Goal: Information Seeking & Learning: Learn about a topic

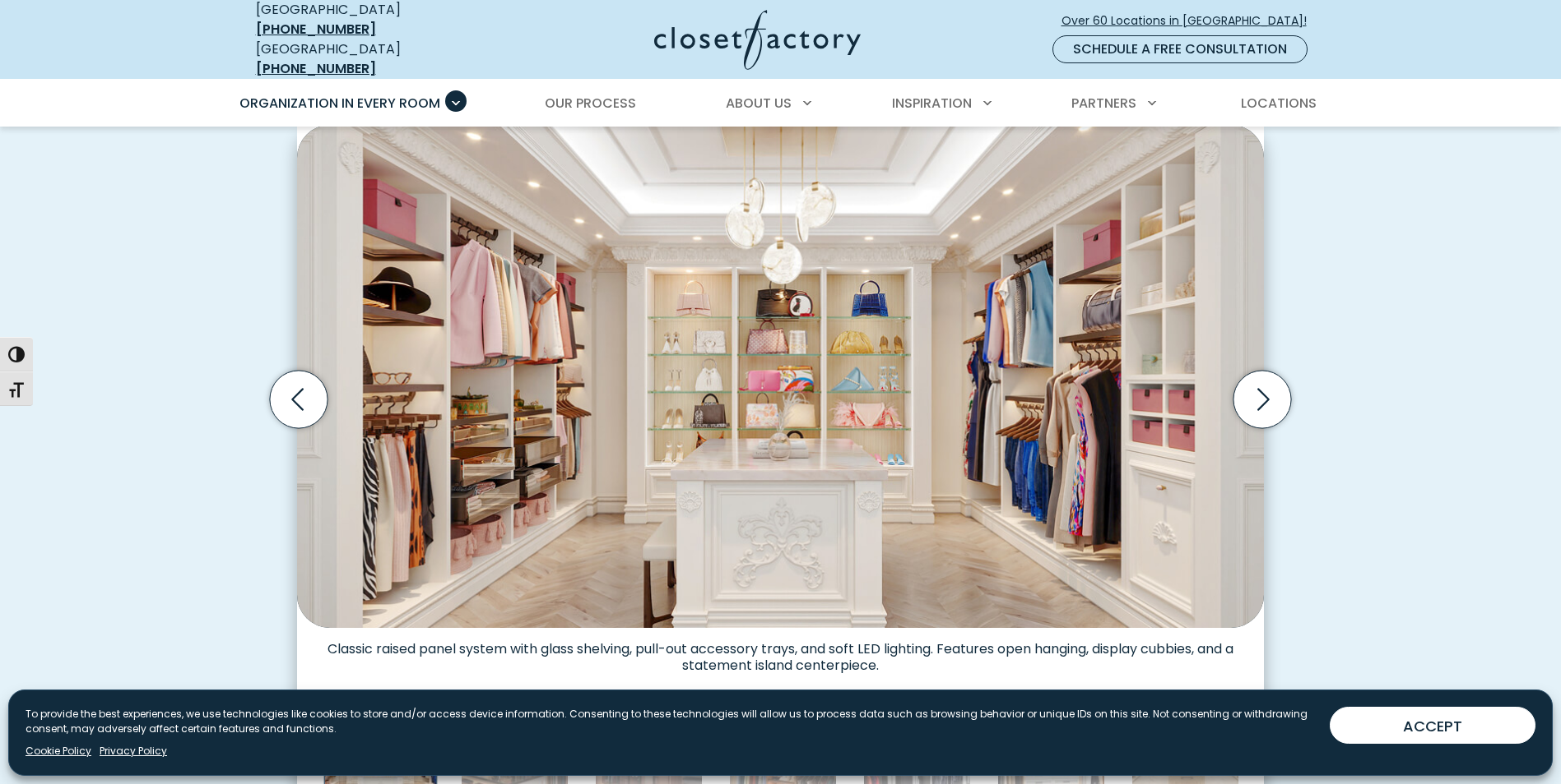
scroll to position [575, 0]
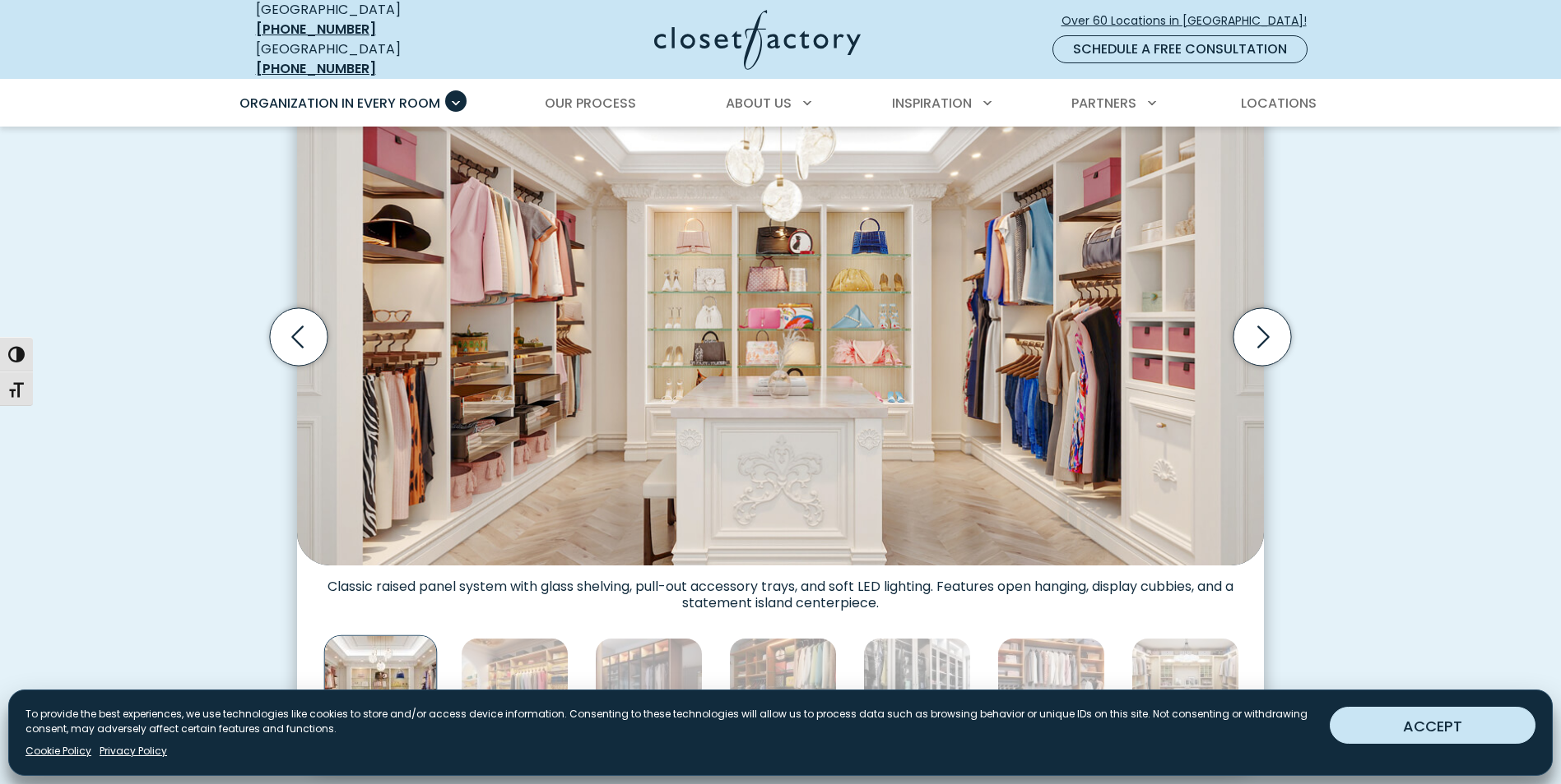
click at [1485, 722] on button "ACCEPT" at bounding box center [1432, 725] width 206 height 37
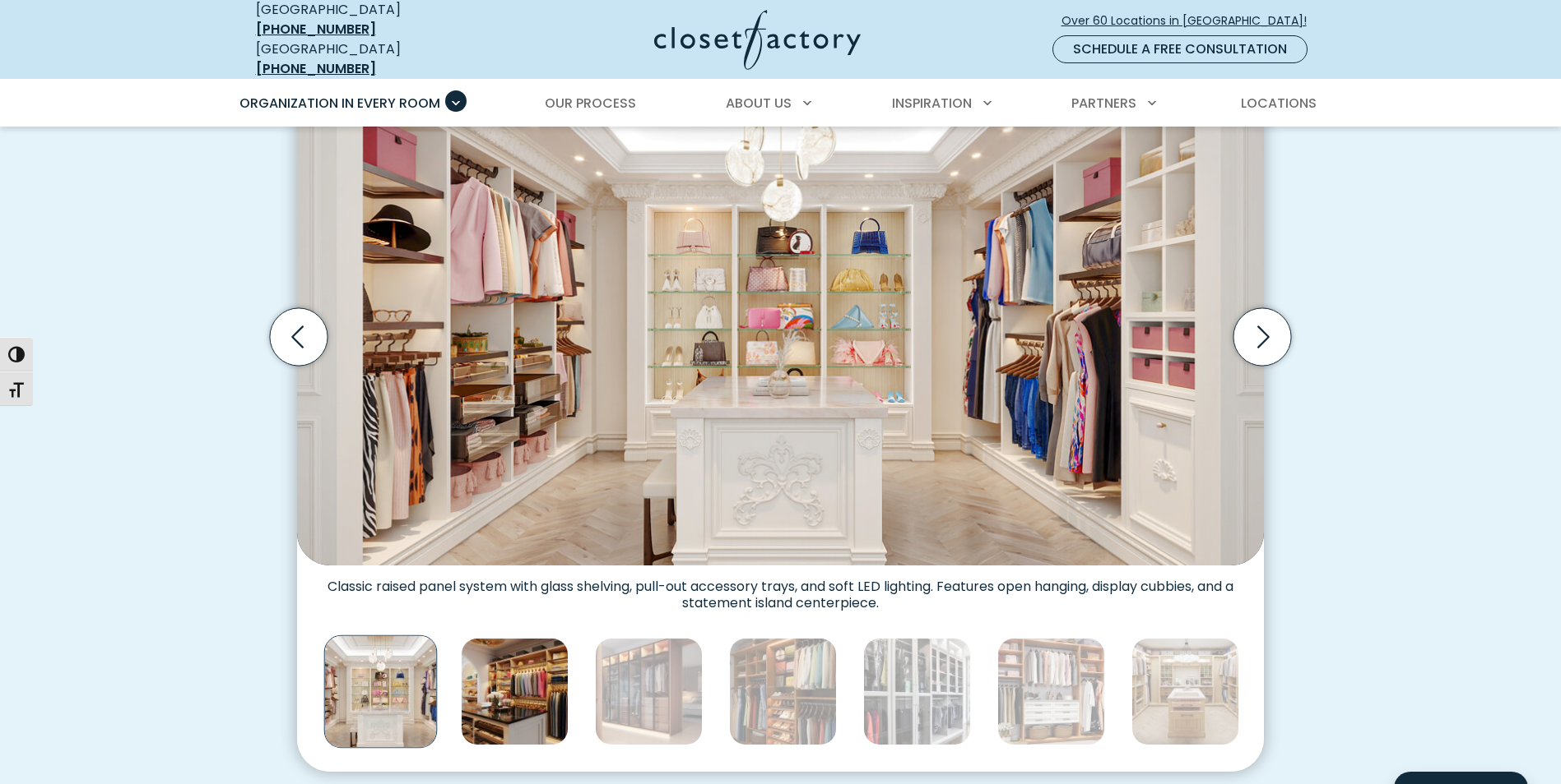
click at [512, 693] on img "Thumbnail Gallery" at bounding box center [514, 691] width 107 height 107
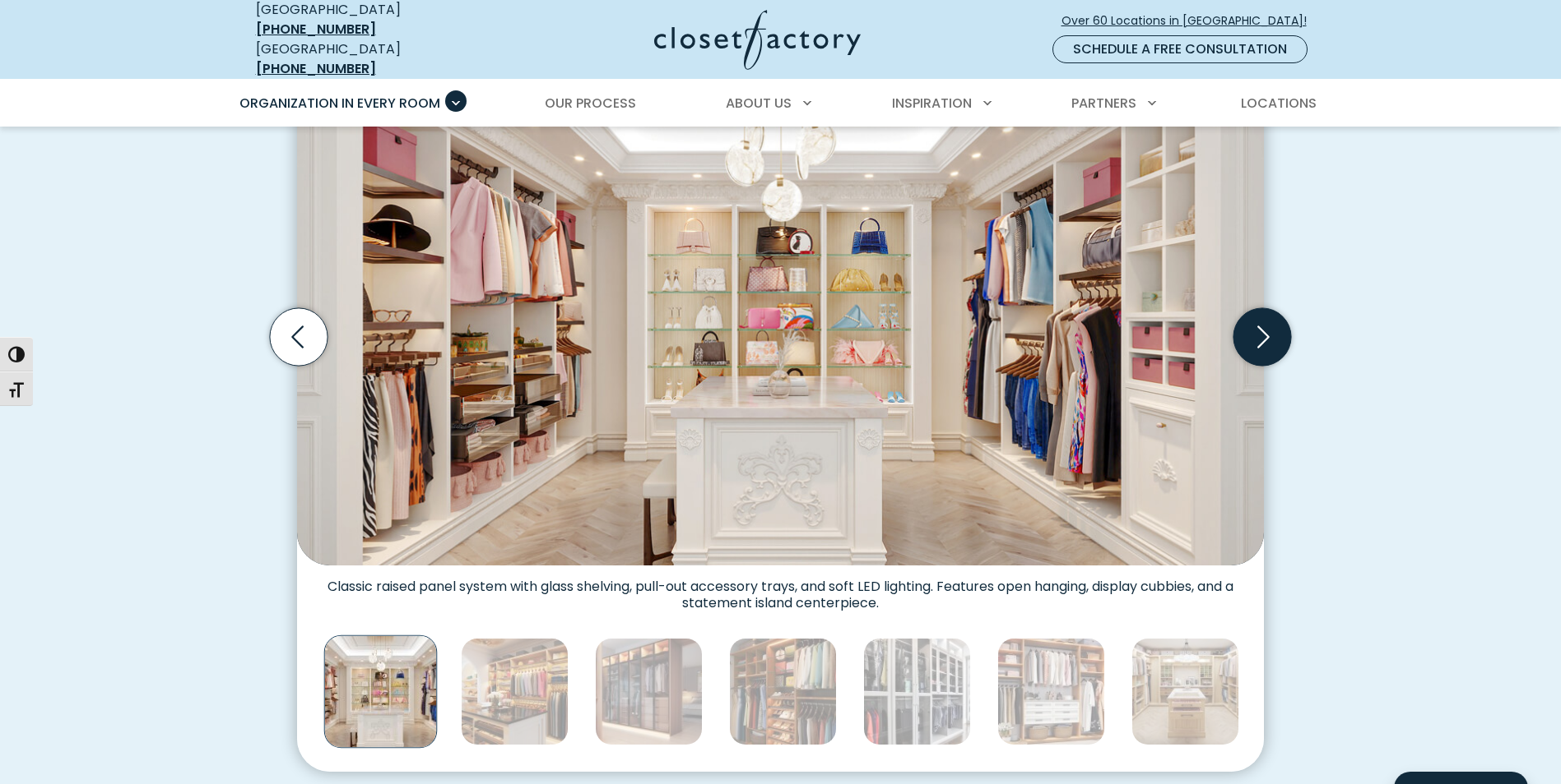
click at [1276, 326] on icon "Next slide" at bounding box center [1261, 336] width 58 height 58
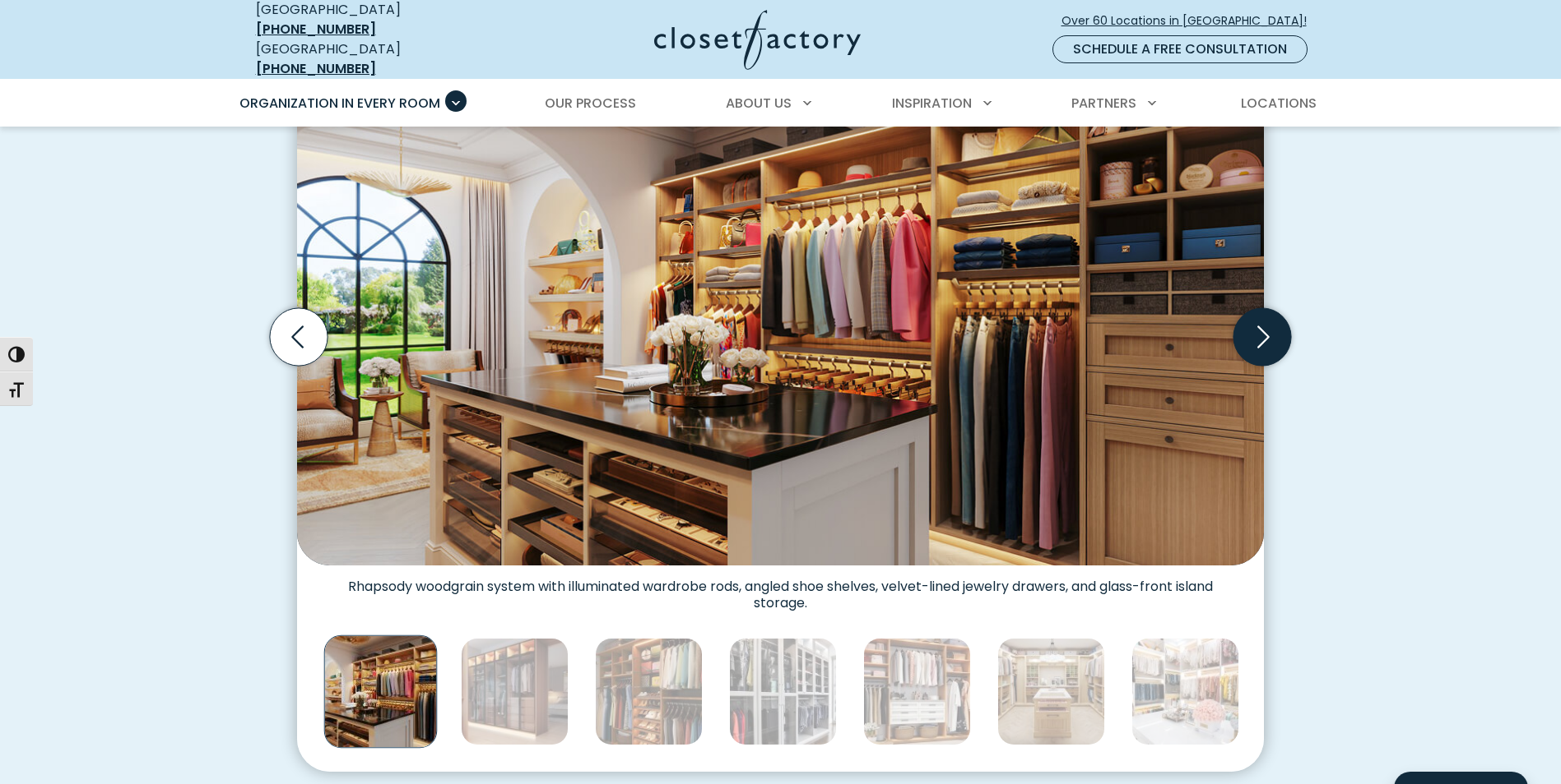
click at [1276, 328] on icon "Next slide" at bounding box center [1261, 336] width 58 height 58
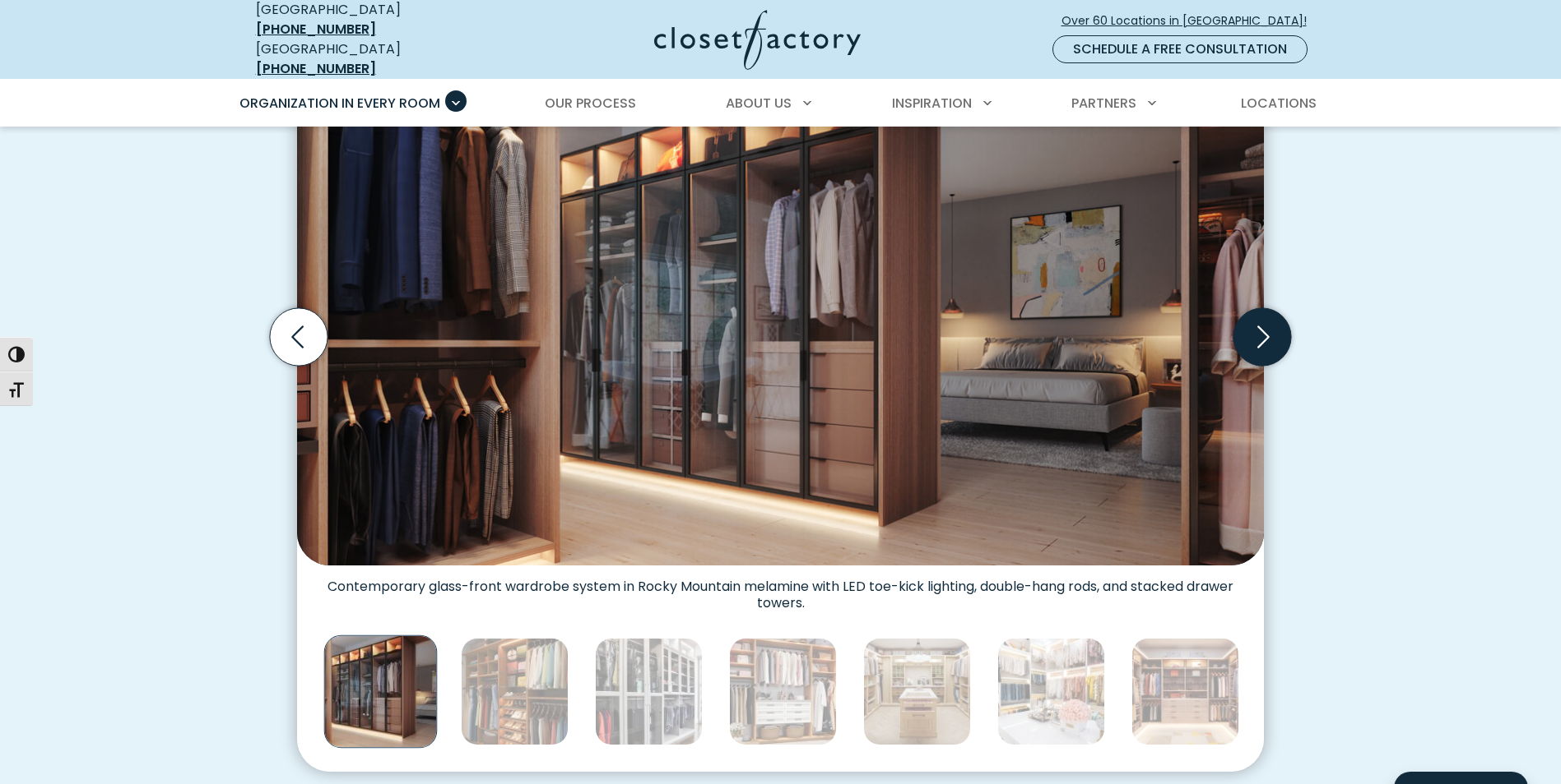
click at [1276, 328] on icon "Next slide" at bounding box center [1261, 336] width 58 height 58
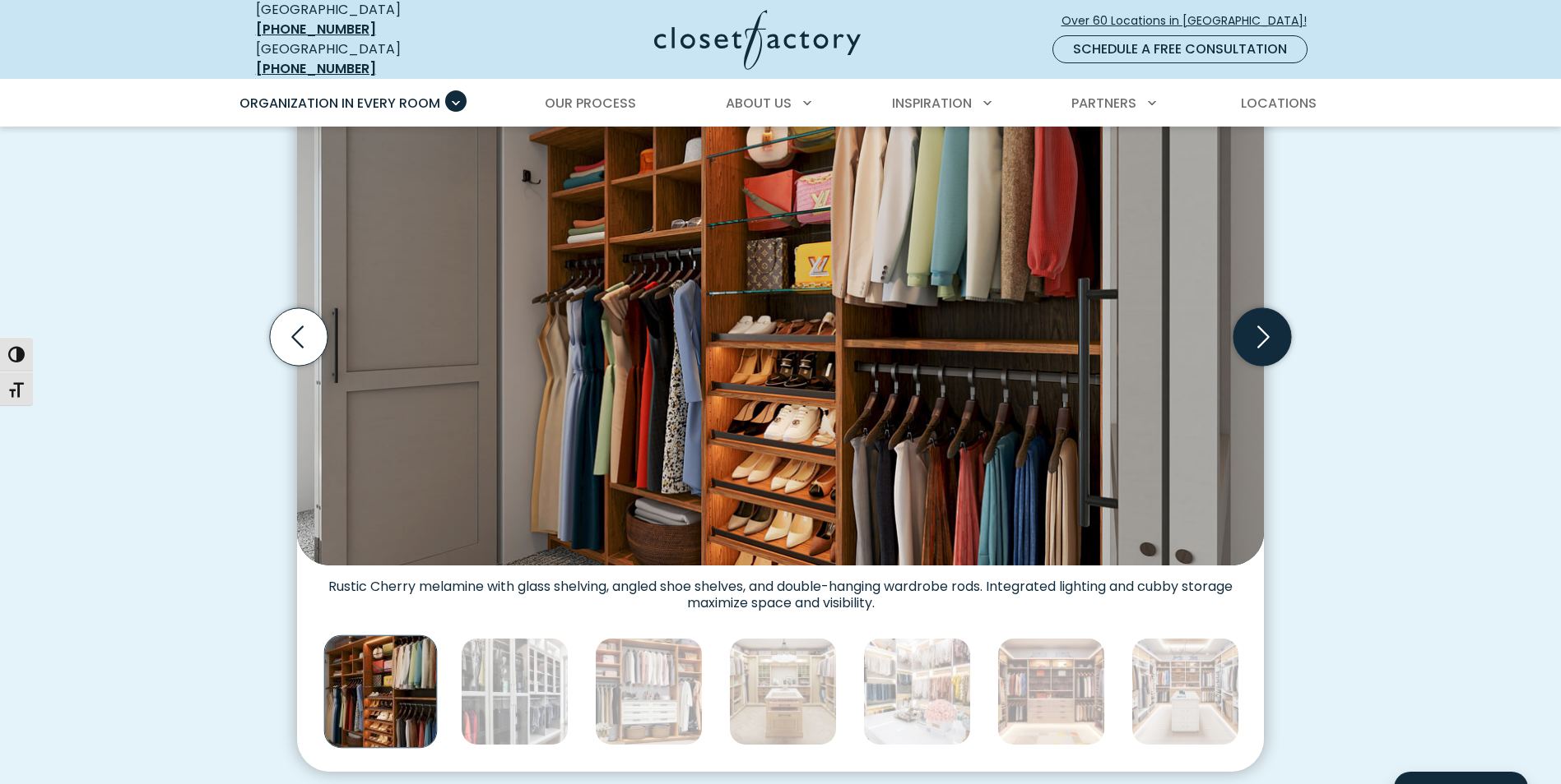
click at [1273, 328] on icon "Next slide" at bounding box center [1261, 336] width 58 height 58
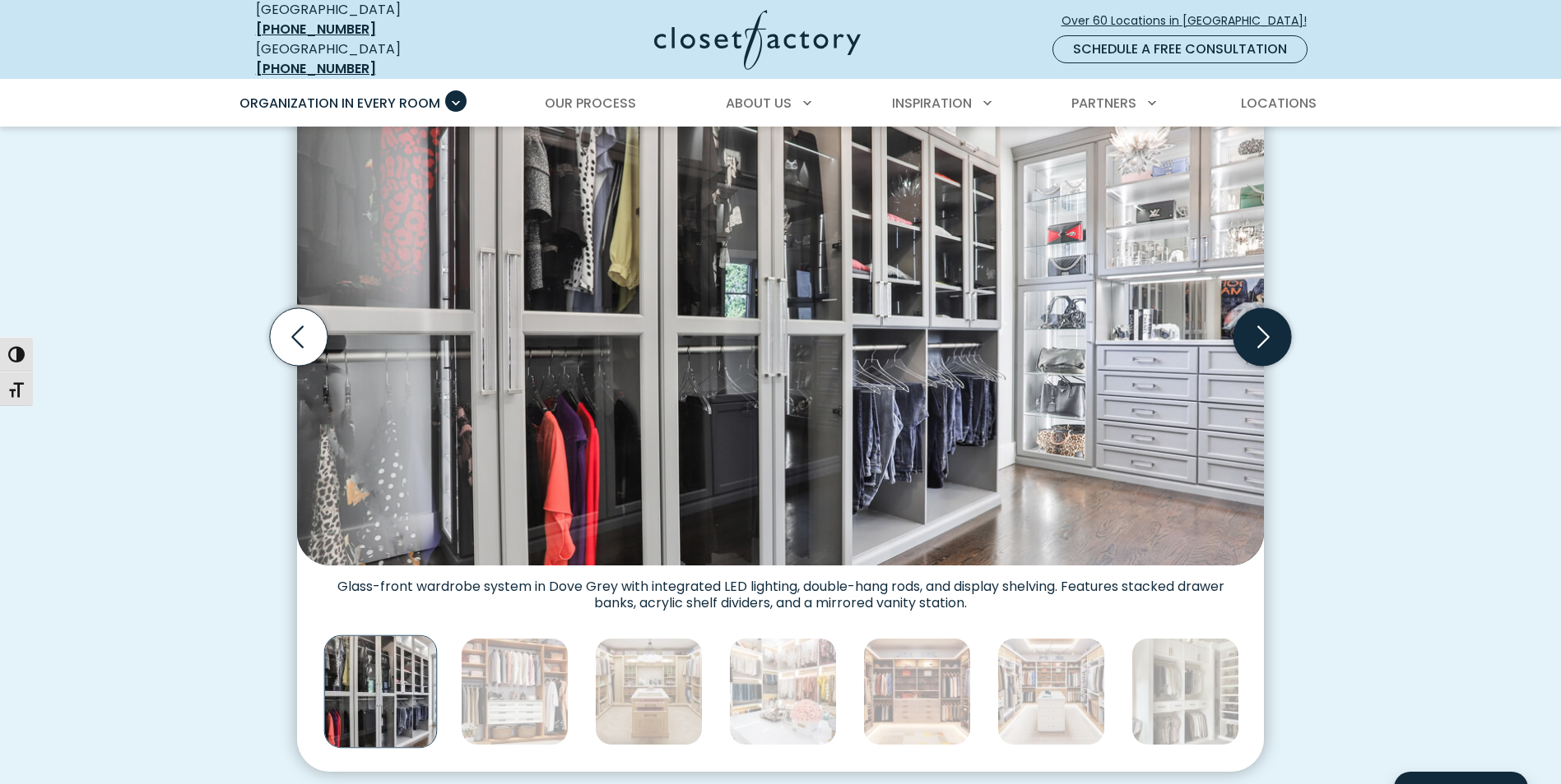
click at [1273, 328] on icon "Next slide" at bounding box center [1261, 336] width 58 height 58
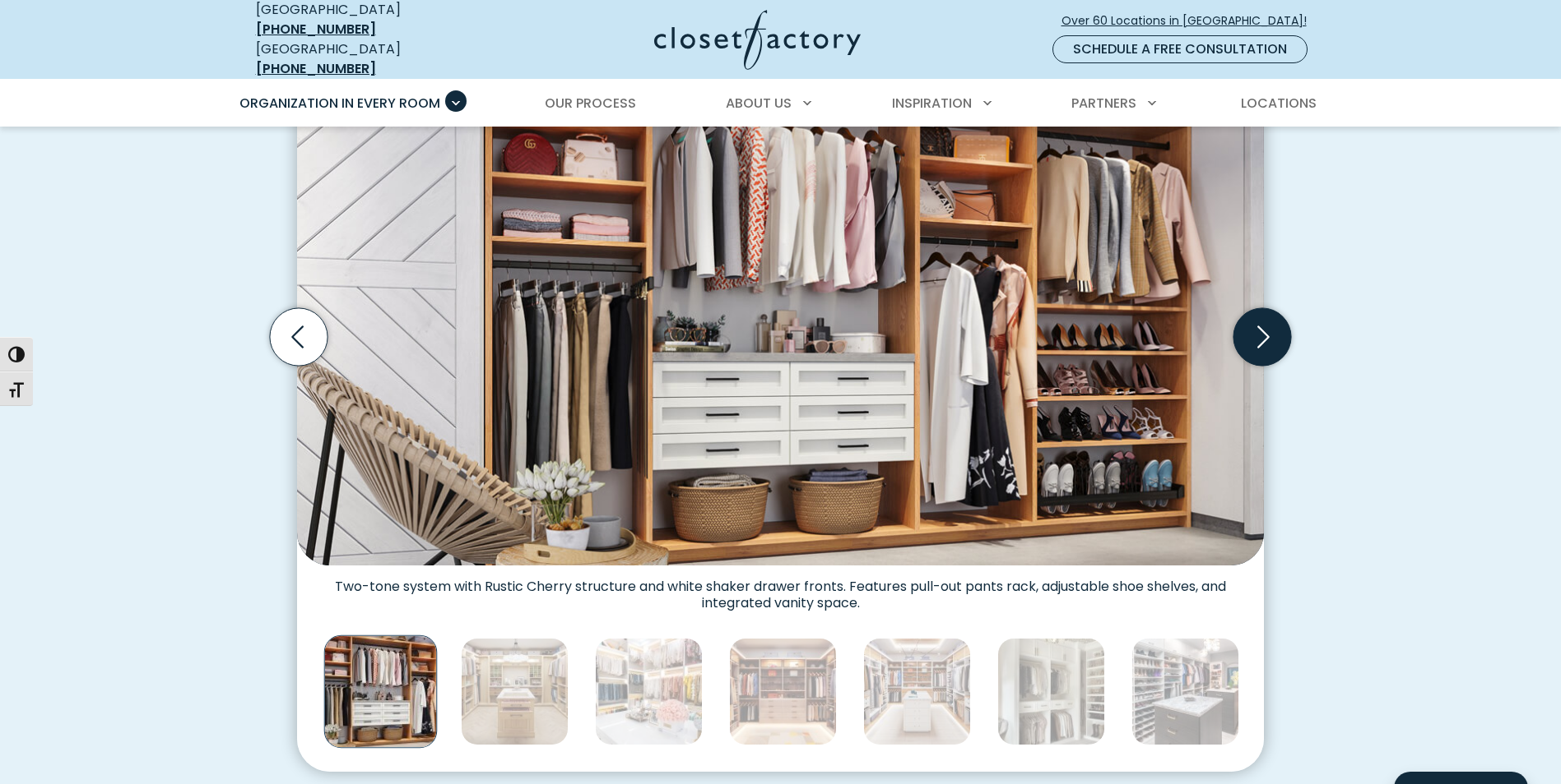
click at [1259, 331] on icon "Next slide" at bounding box center [1261, 336] width 58 height 58
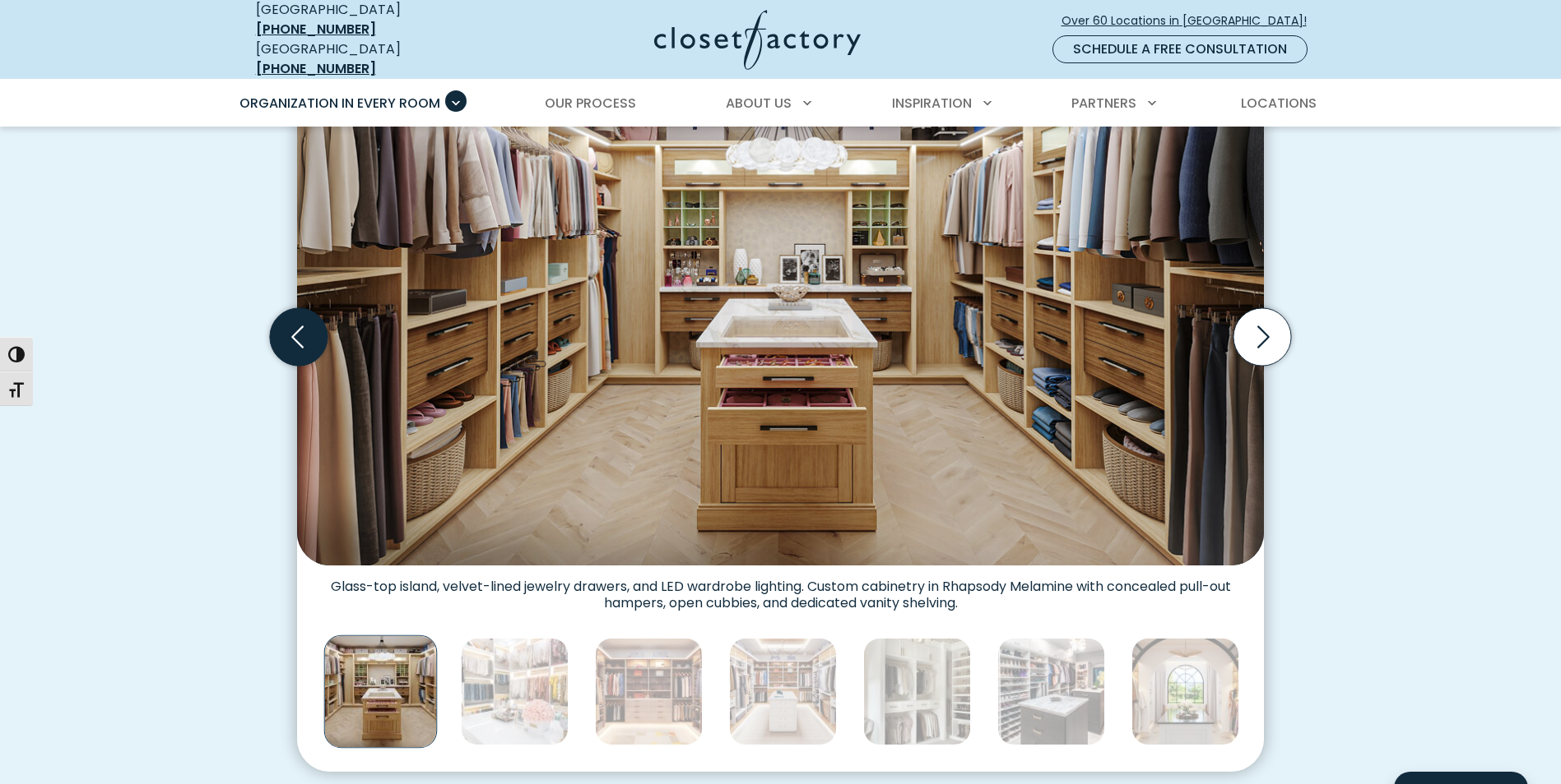
click at [296, 328] on icon "Previous slide" at bounding box center [298, 336] width 13 height 22
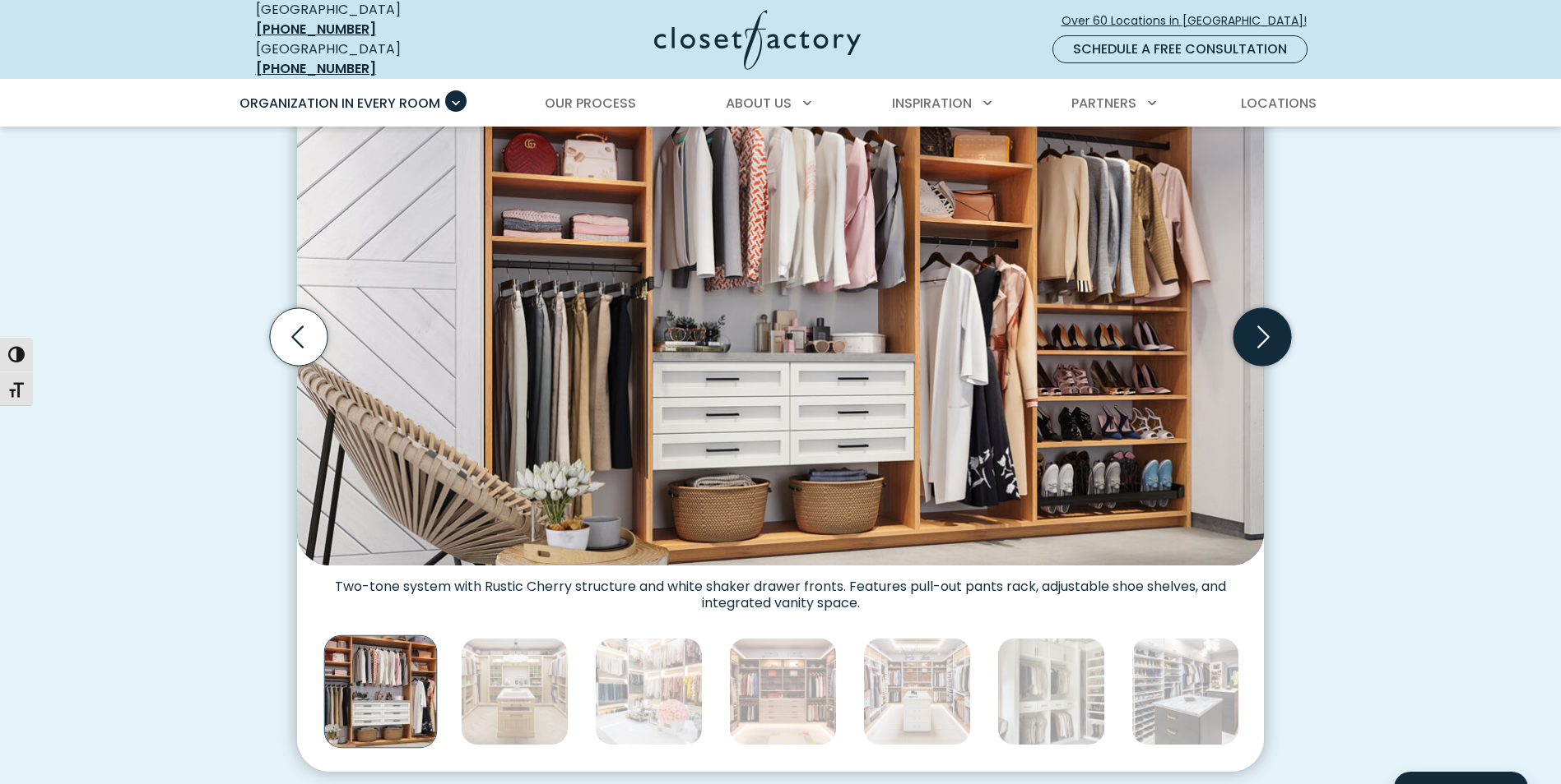
click at [1264, 326] on icon "Next slide" at bounding box center [1263, 336] width 13 height 22
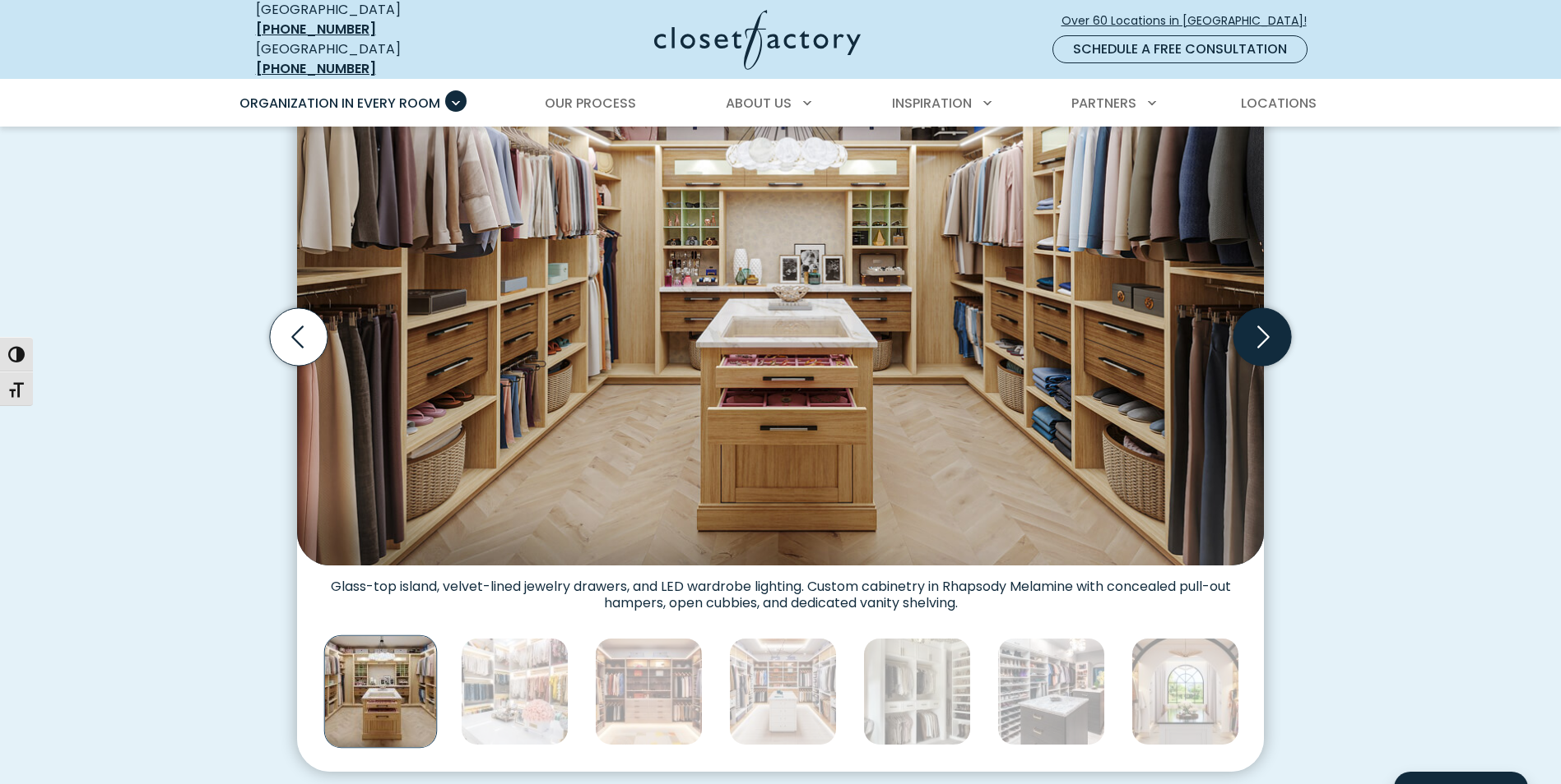
click at [1264, 326] on icon "Next slide" at bounding box center [1263, 336] width 13 height 22
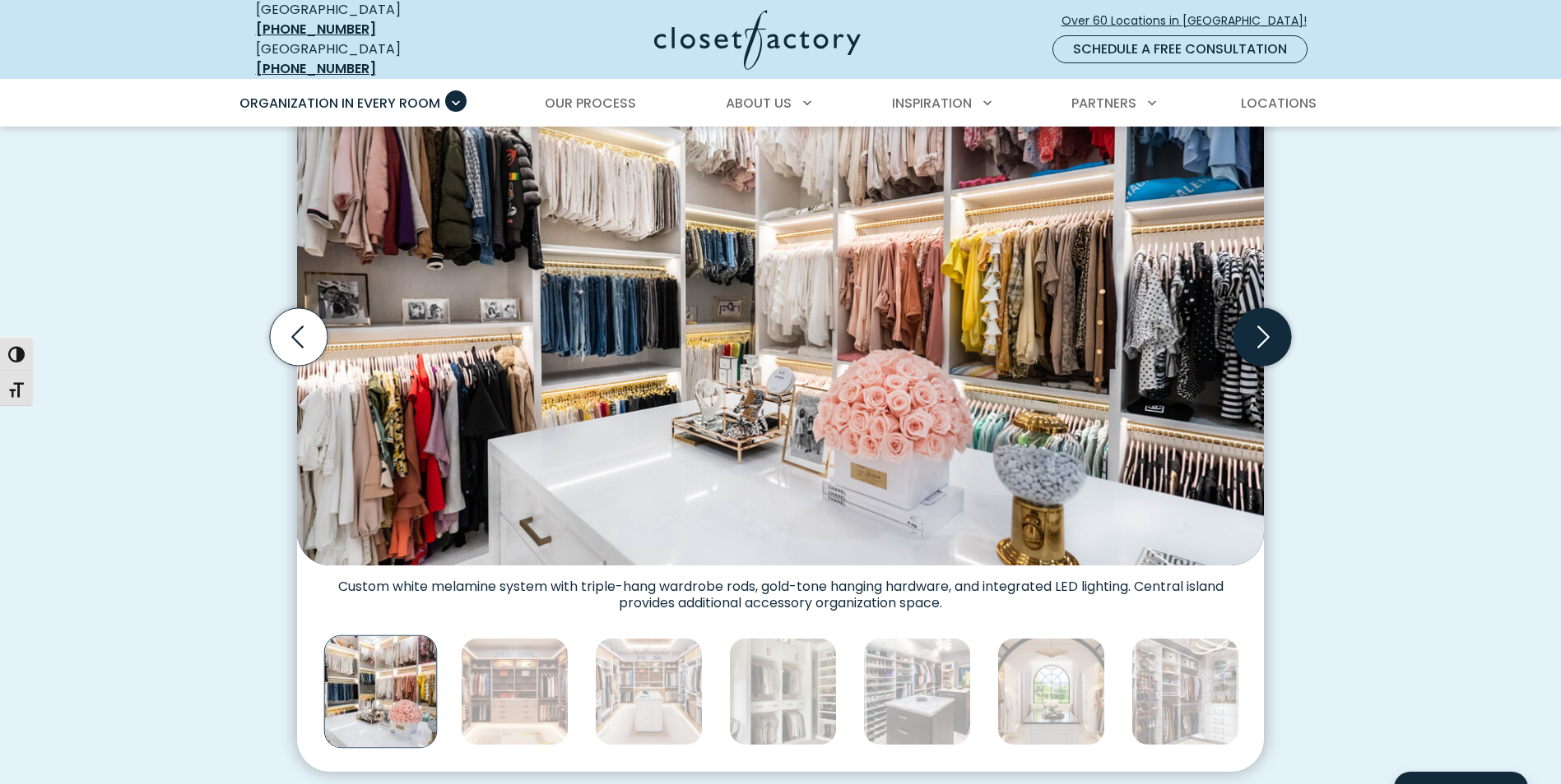
click at [1264, 326] on icon "Next slide" at bounding box center [1263, 336] width 13 height 22
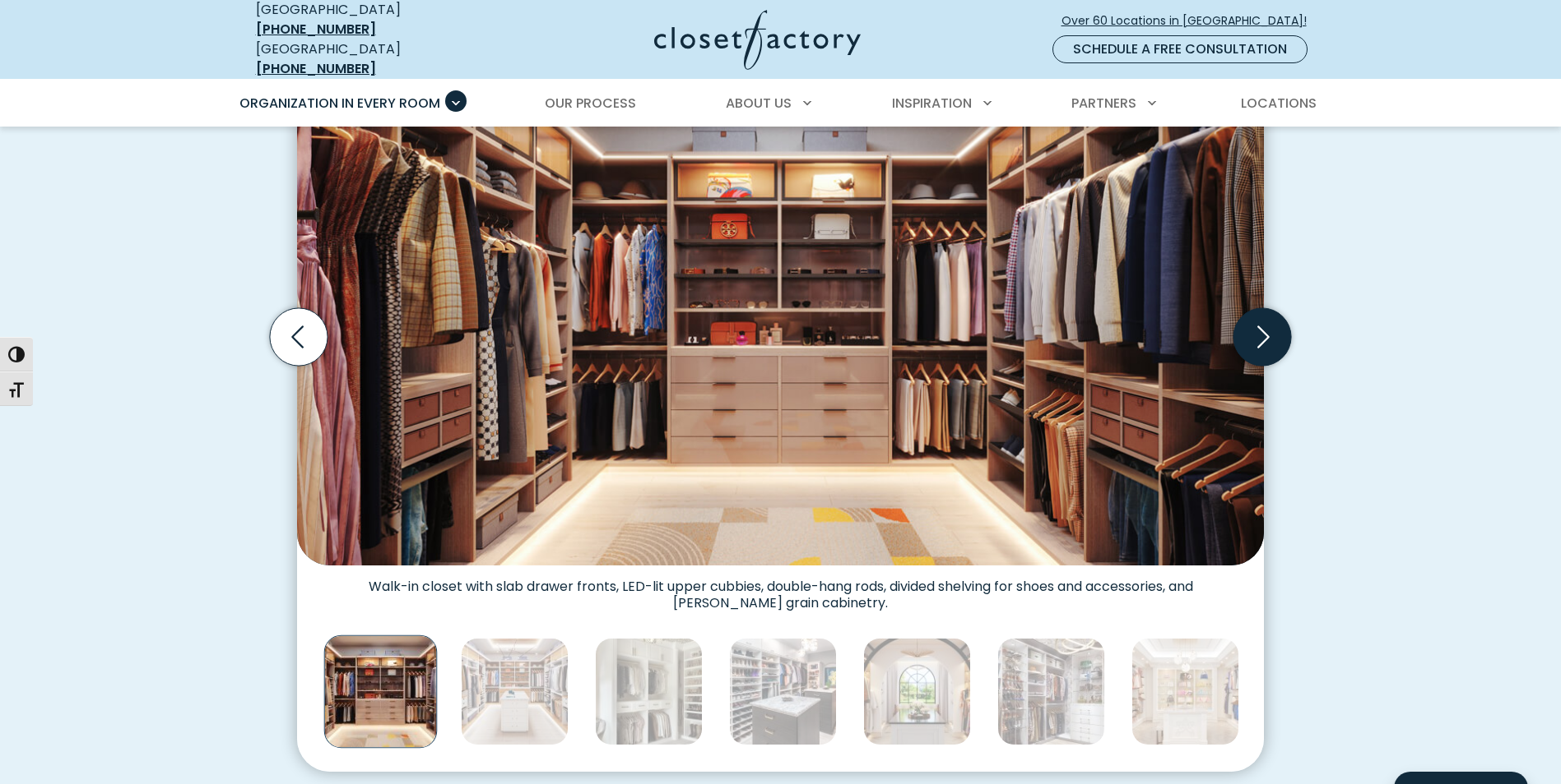
click at [1264, 319] on icon "Next slide" at bounding box center [1261, 336] width 58 height 58
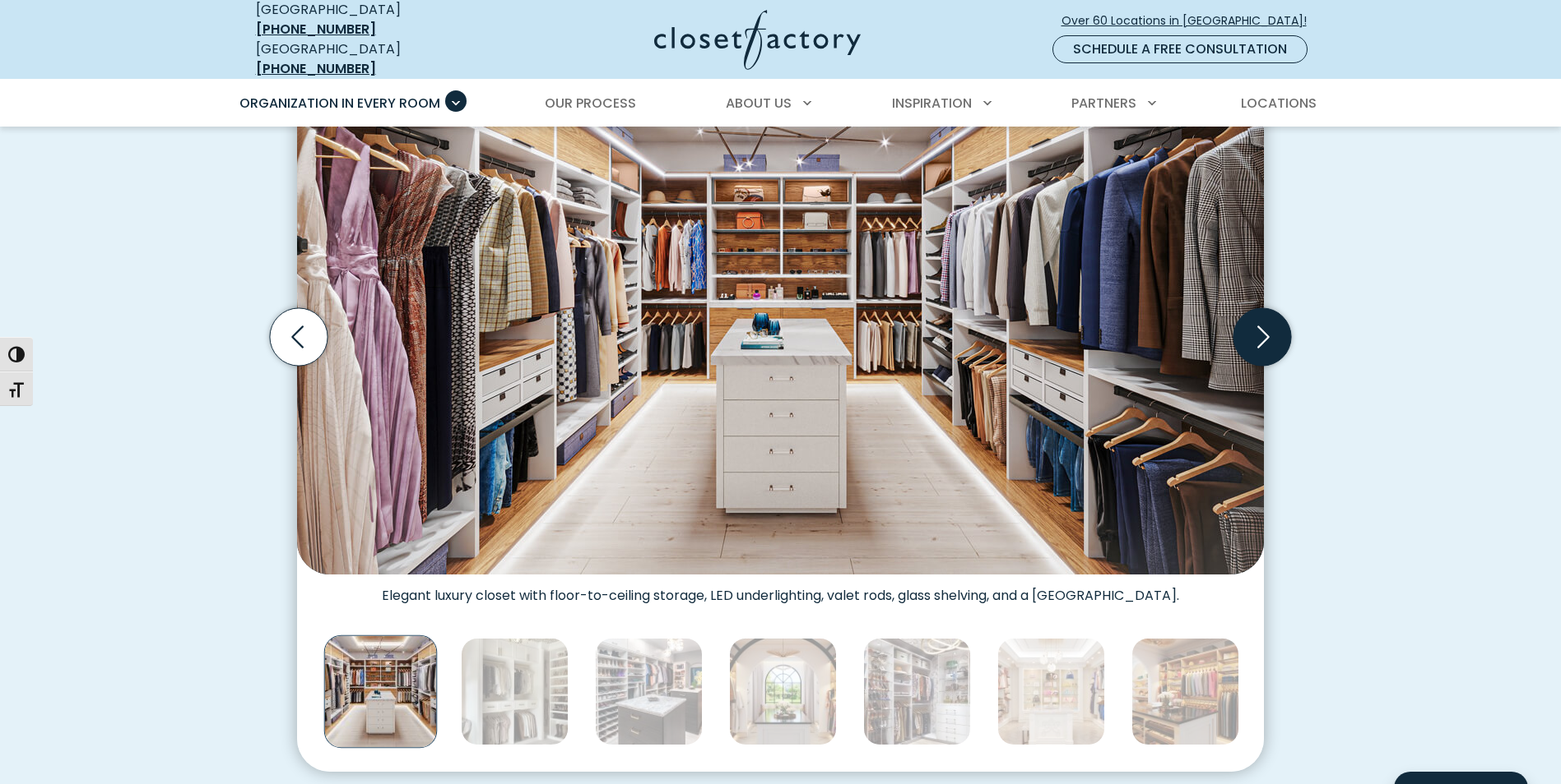
click at [1260, 319] on icon "Next slide" at bounding box center [1261, 336] width 58 height 58
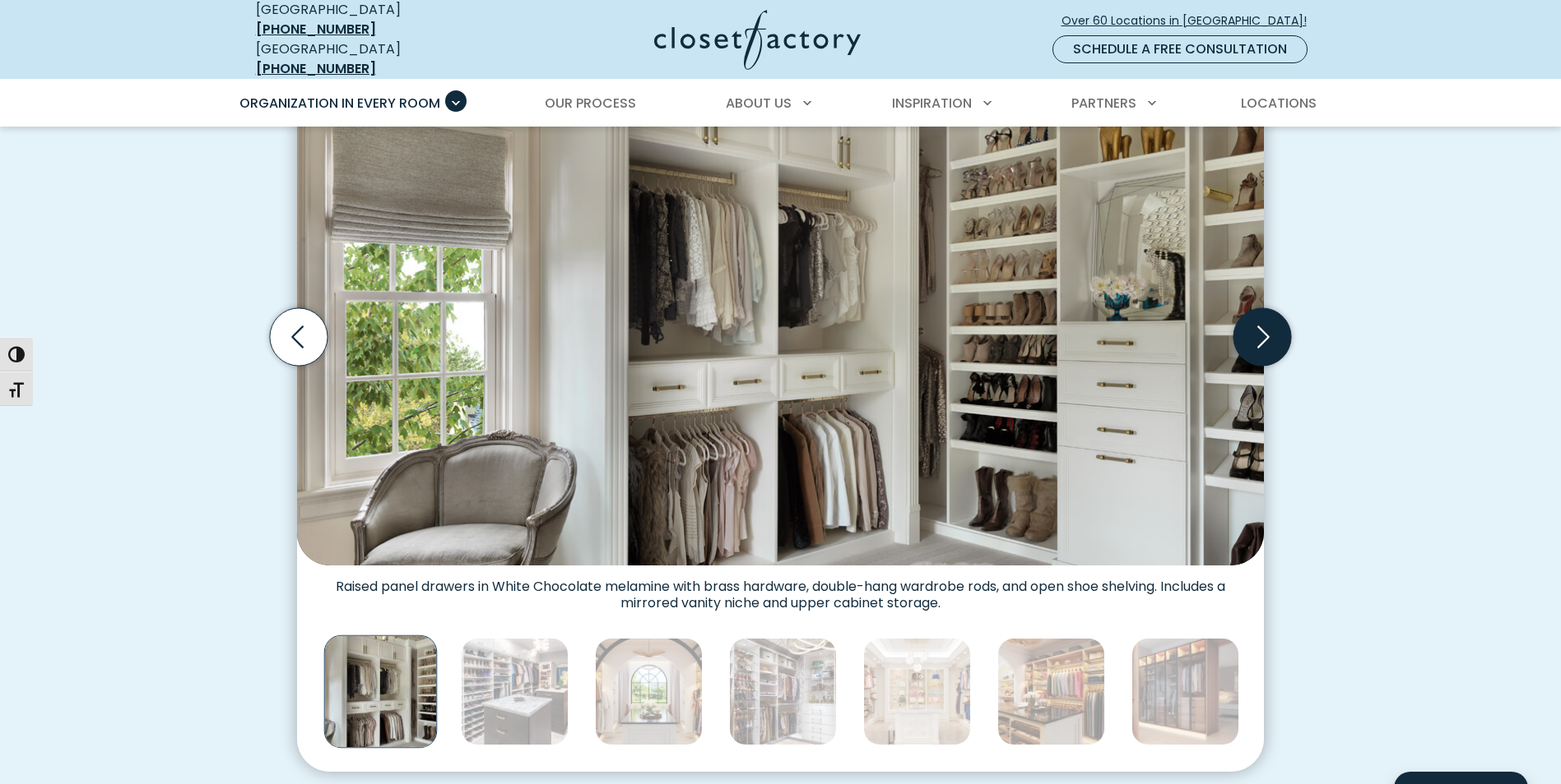
click at [1259, 319] on icon "Next slide" at bounding box center [1261, 336] width 58 height 58
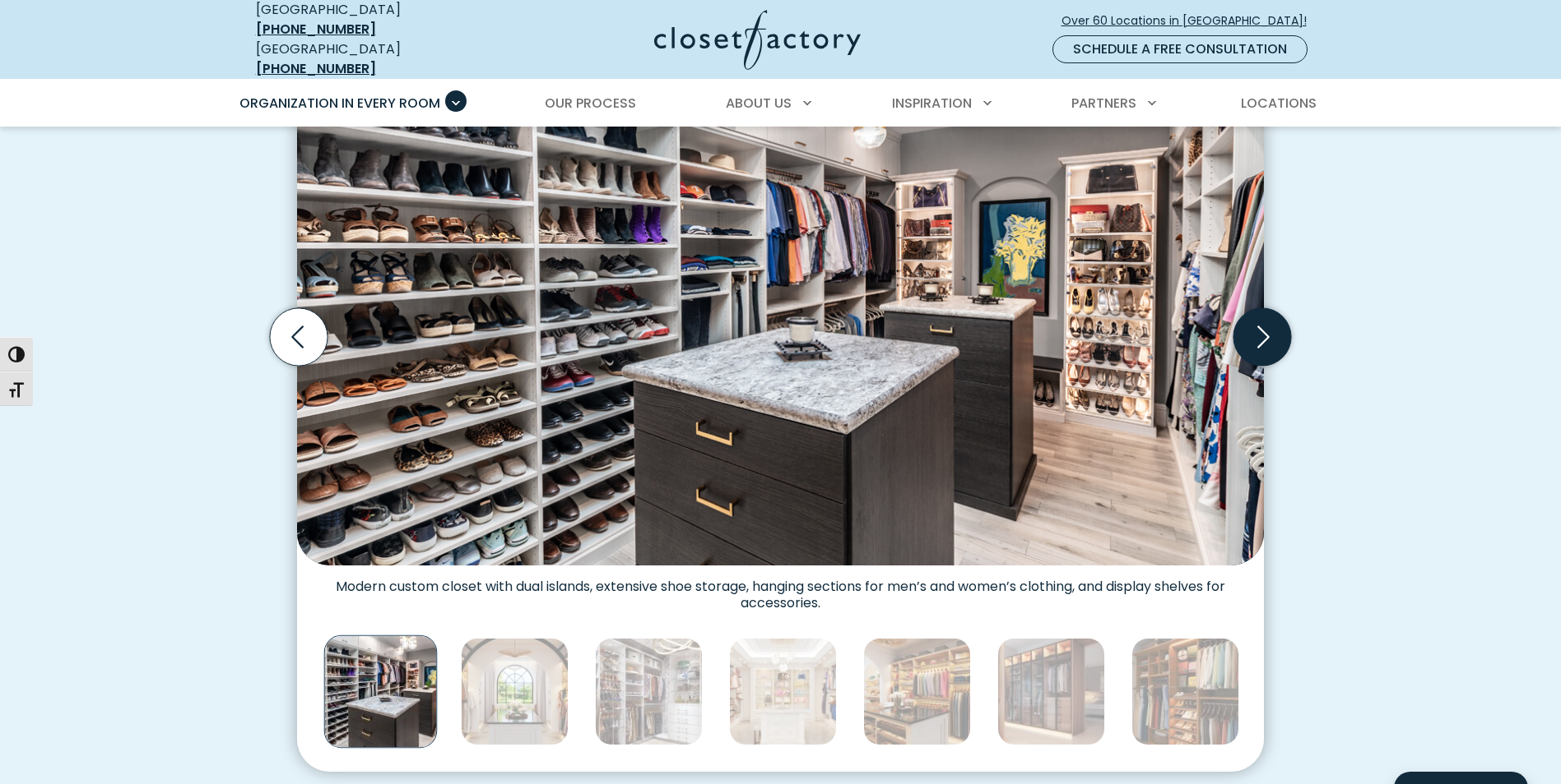
click at [1259, 319] on icon "Next slide" at bounding box center [1261, 336] width 58 height 58
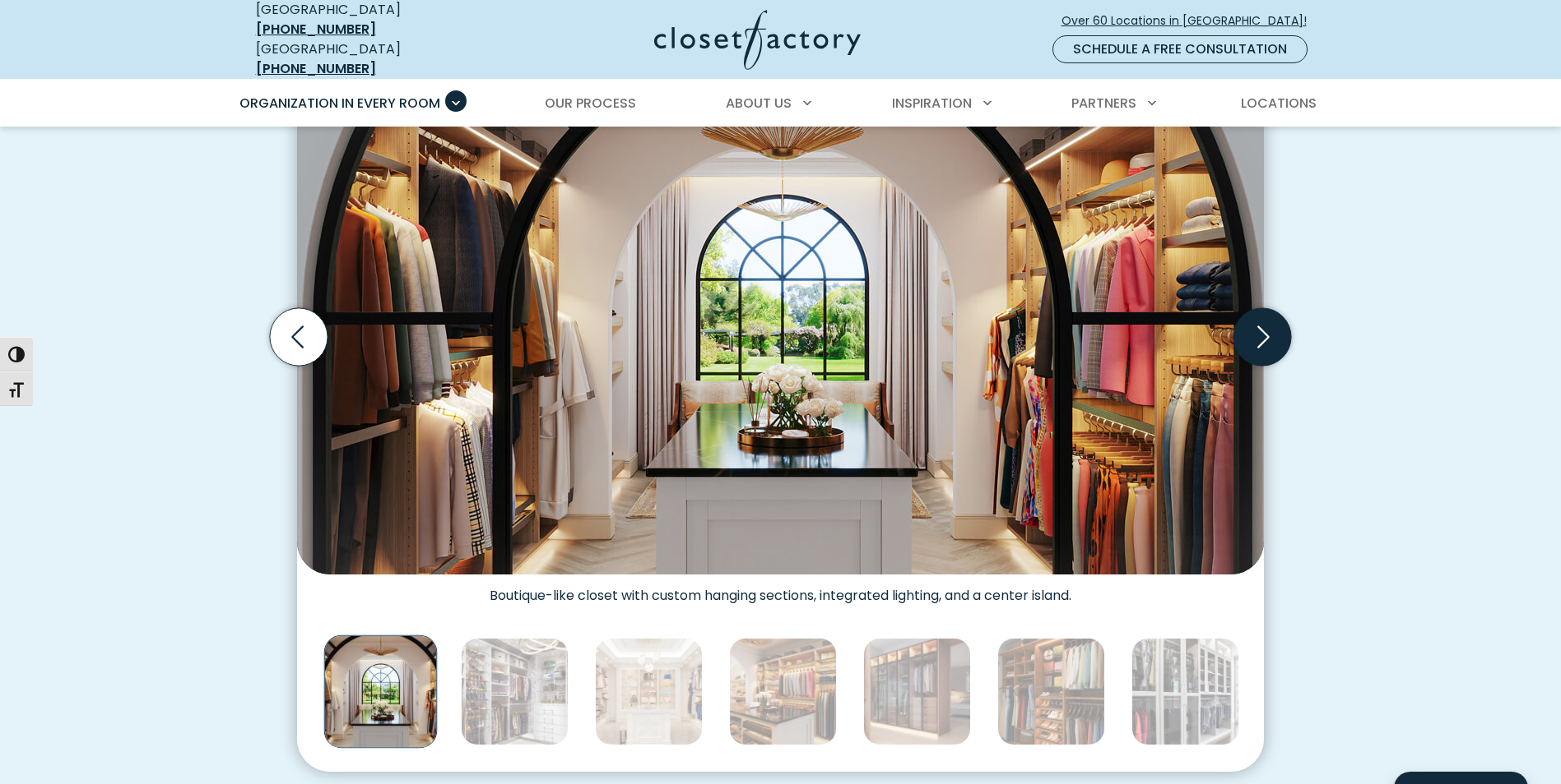
click at [1259, 319] on icon "Next slide" at bounding box center [1261, 336] width 58 height 58
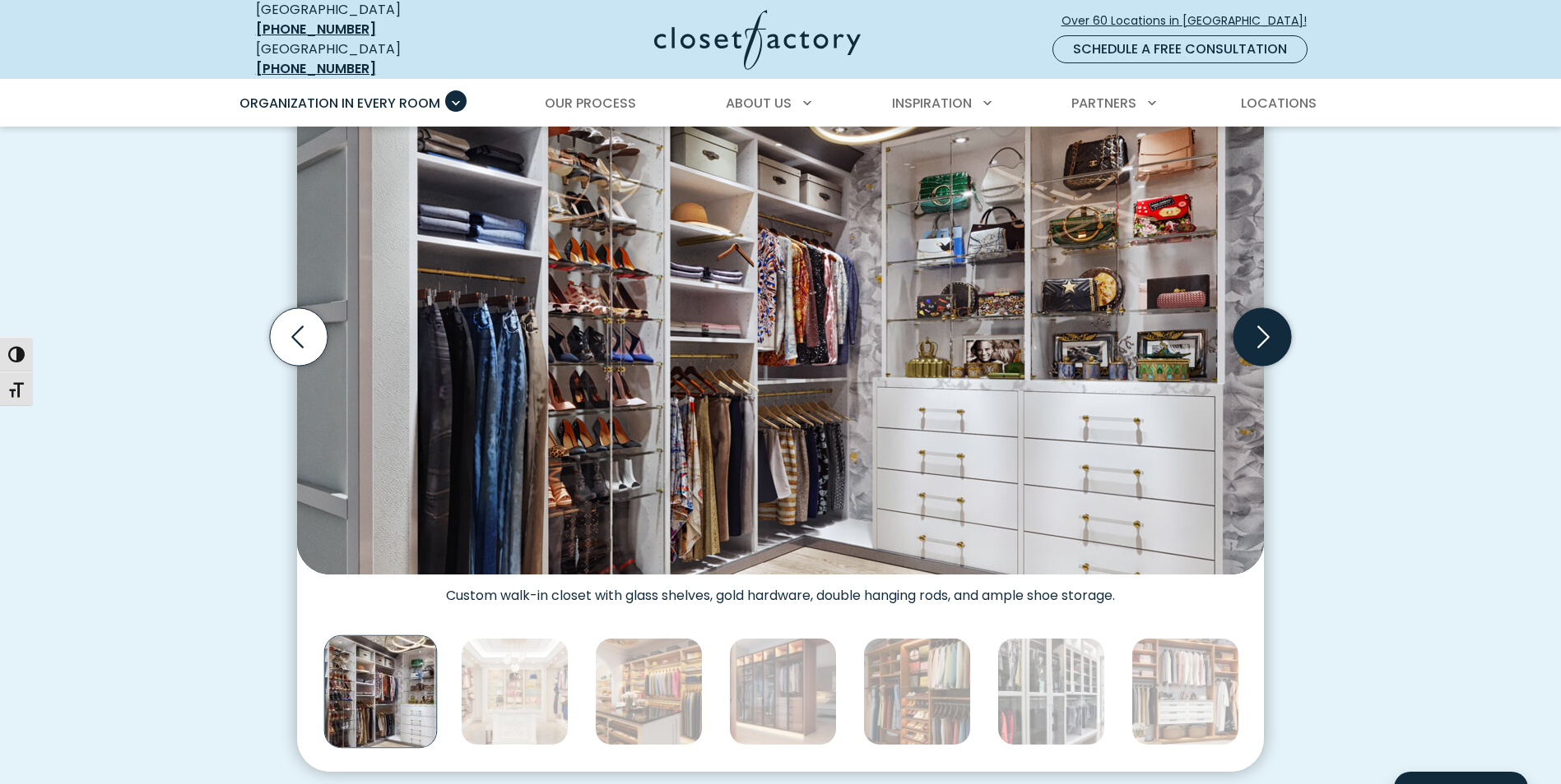
click at [1259, 319] on icon "Next slide" at bounding box center [1261, 336] width 58 height 58
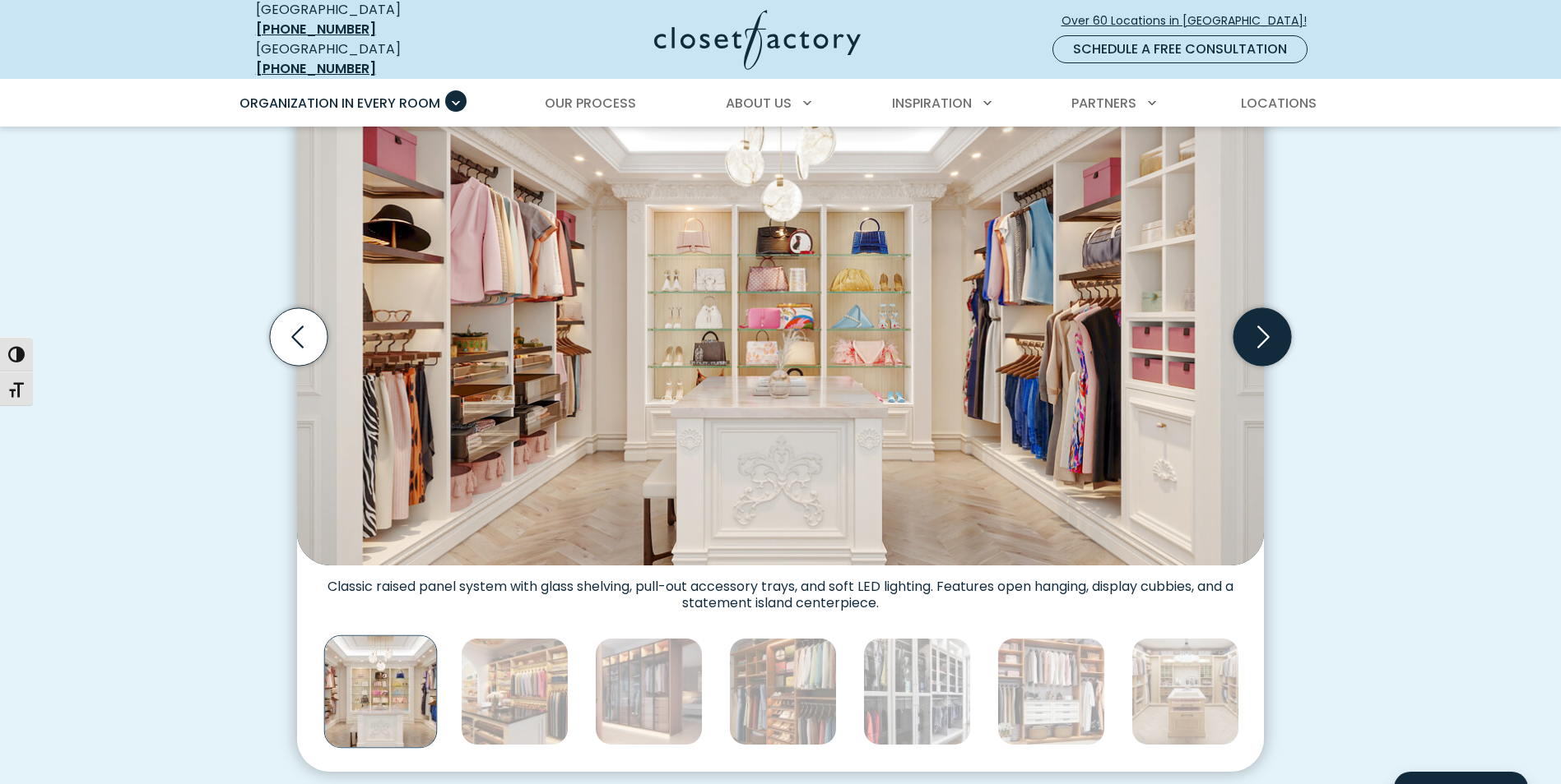
click at [1259, 320] on icon "Next slide" at bounding box center [1261, 336] width 58 height 58
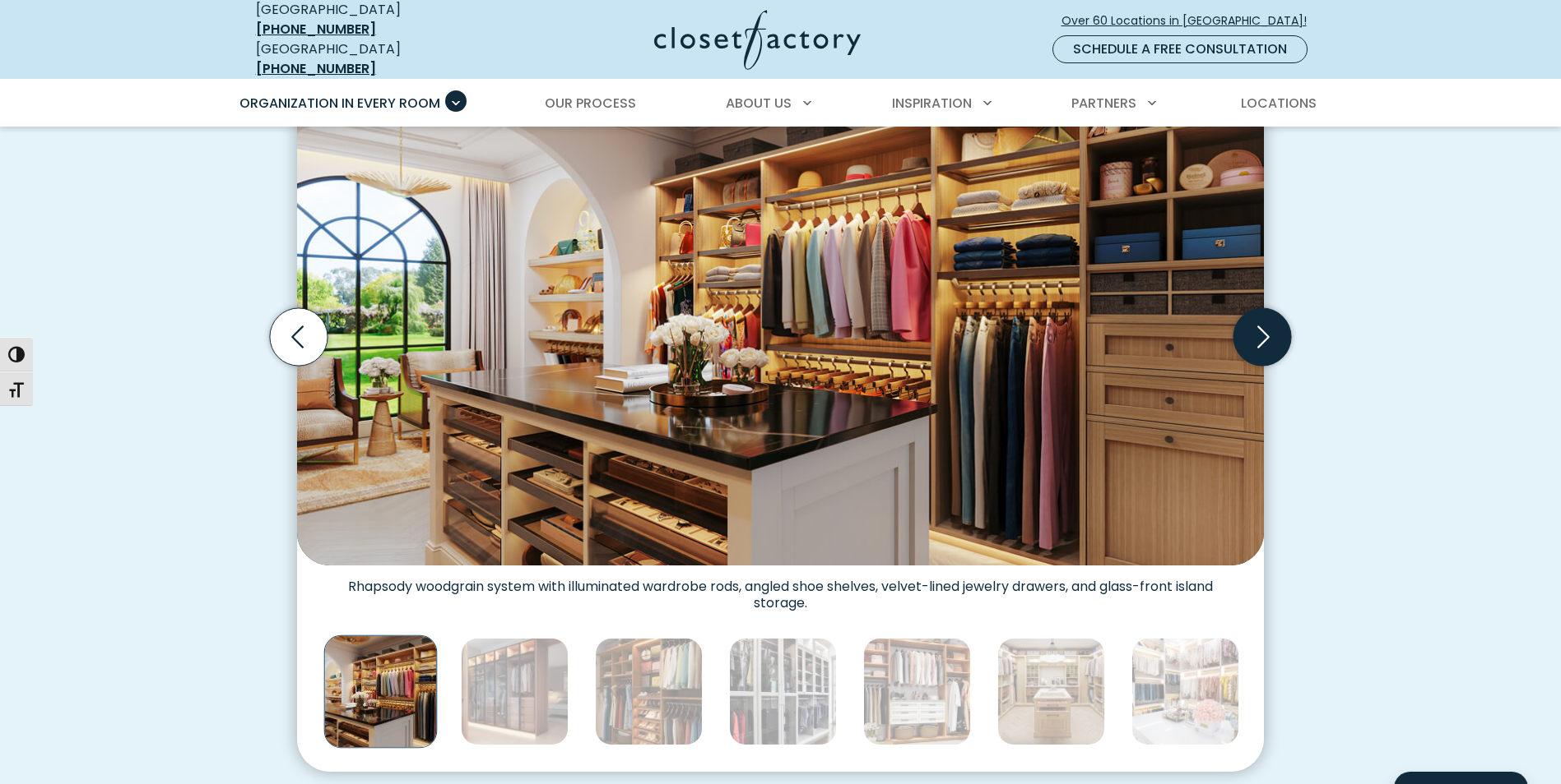
click at [1259, 321] on icon "Next slide" at bounding box center [1261, 336] width 58 height 58
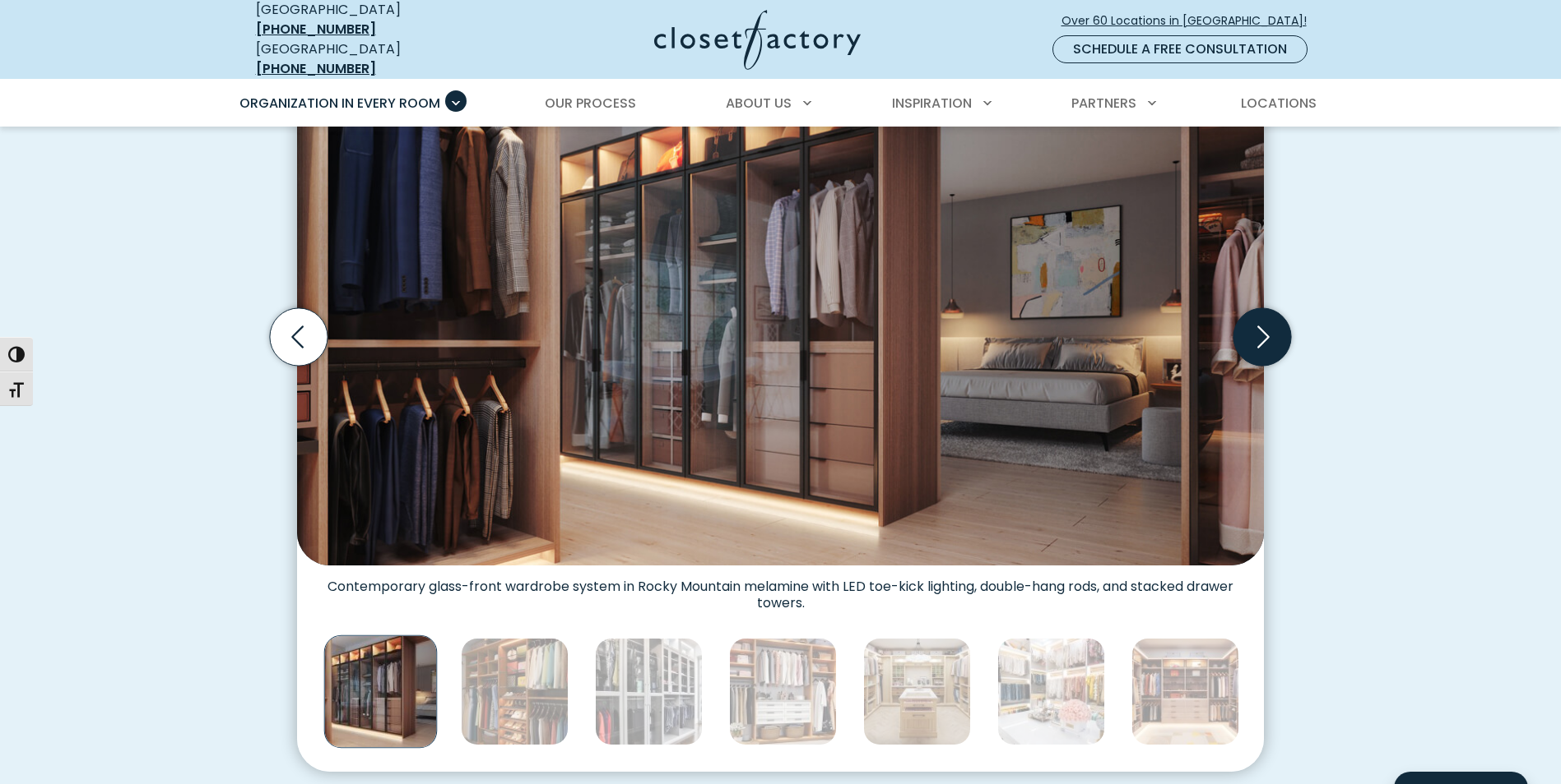
click at [1259, 321] on icon "Next slide" at bounding box center [1261, 336] width 58 height 58
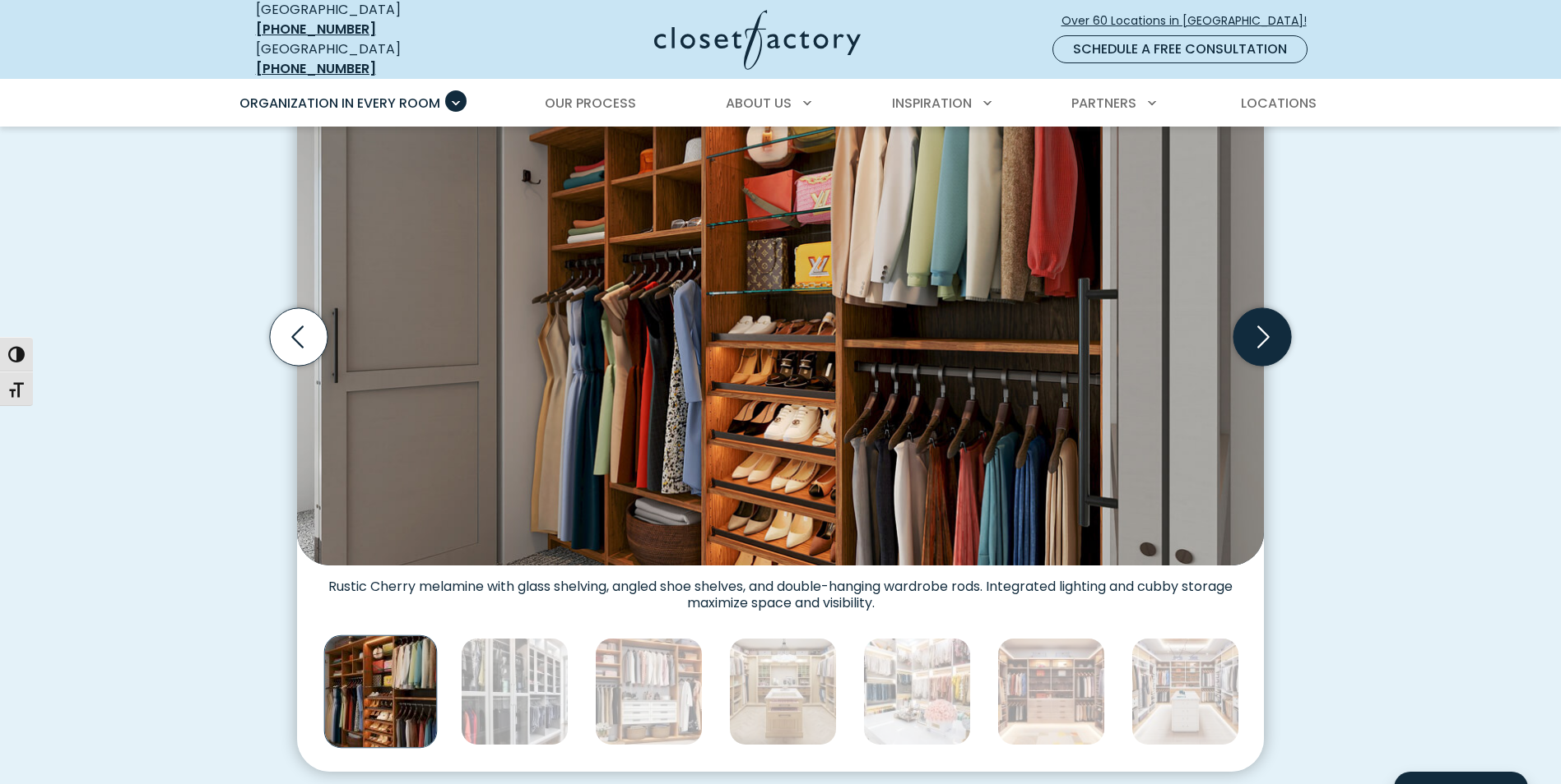
click at [1259, 321] on icon "Next slide" at bounding box center [1261, 336] width 58 height 58
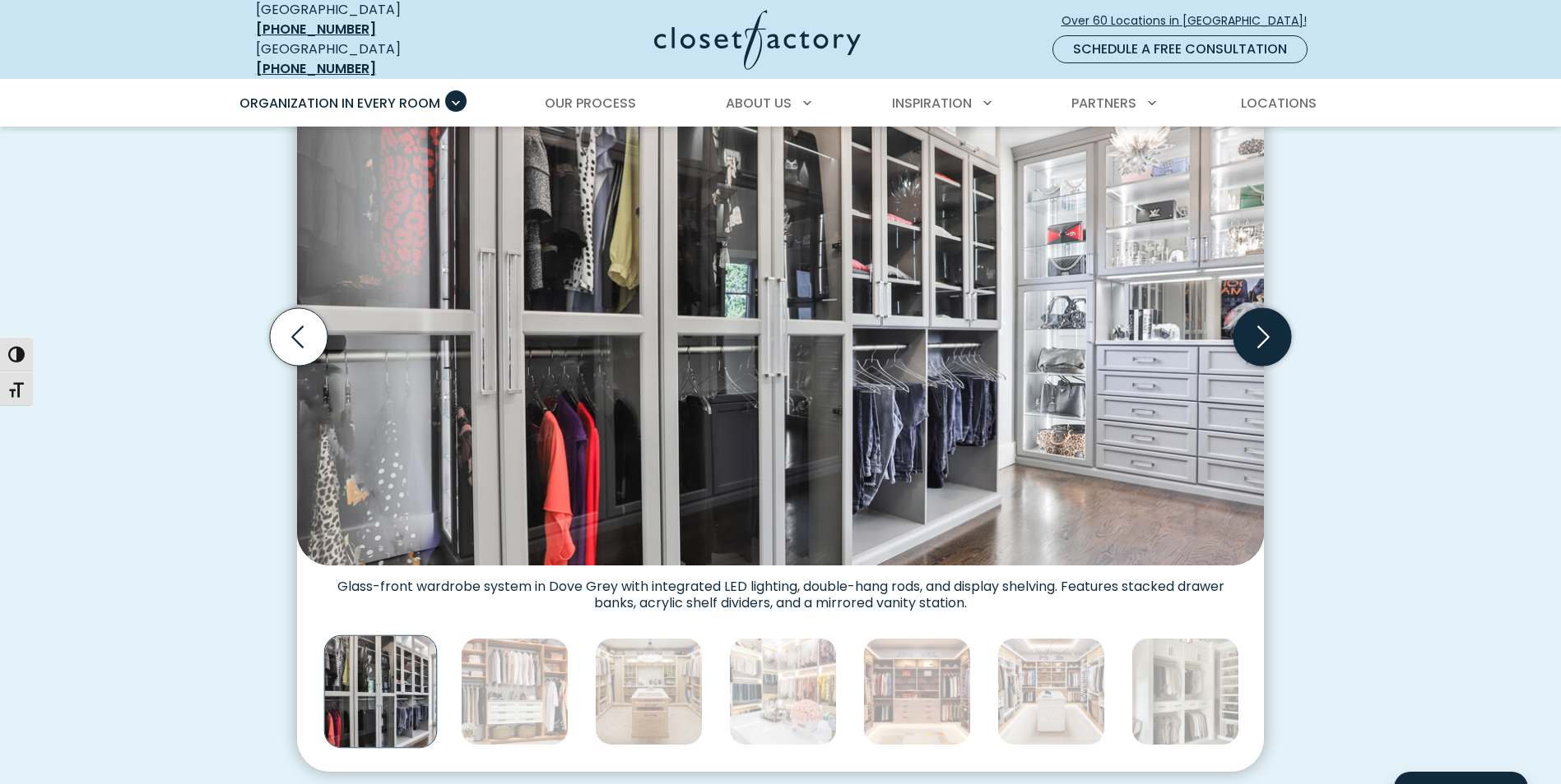
click at [1259, 321] on icon "Next slide" at bounding box center [1261, 336] width 58 height 58
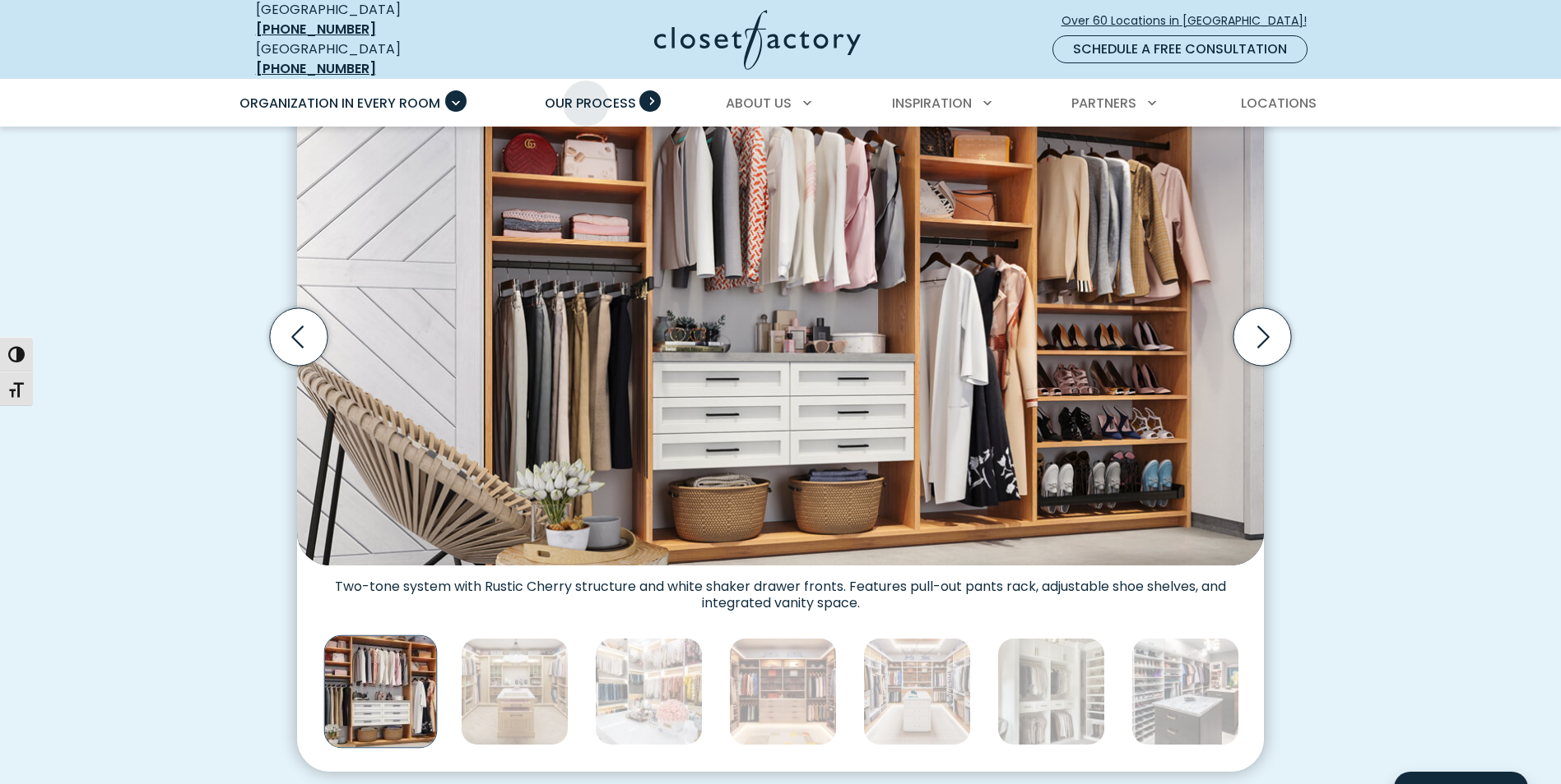
click at [585, 94] on span "Our Process" at bounding box center [590, 102] width 92 height 19
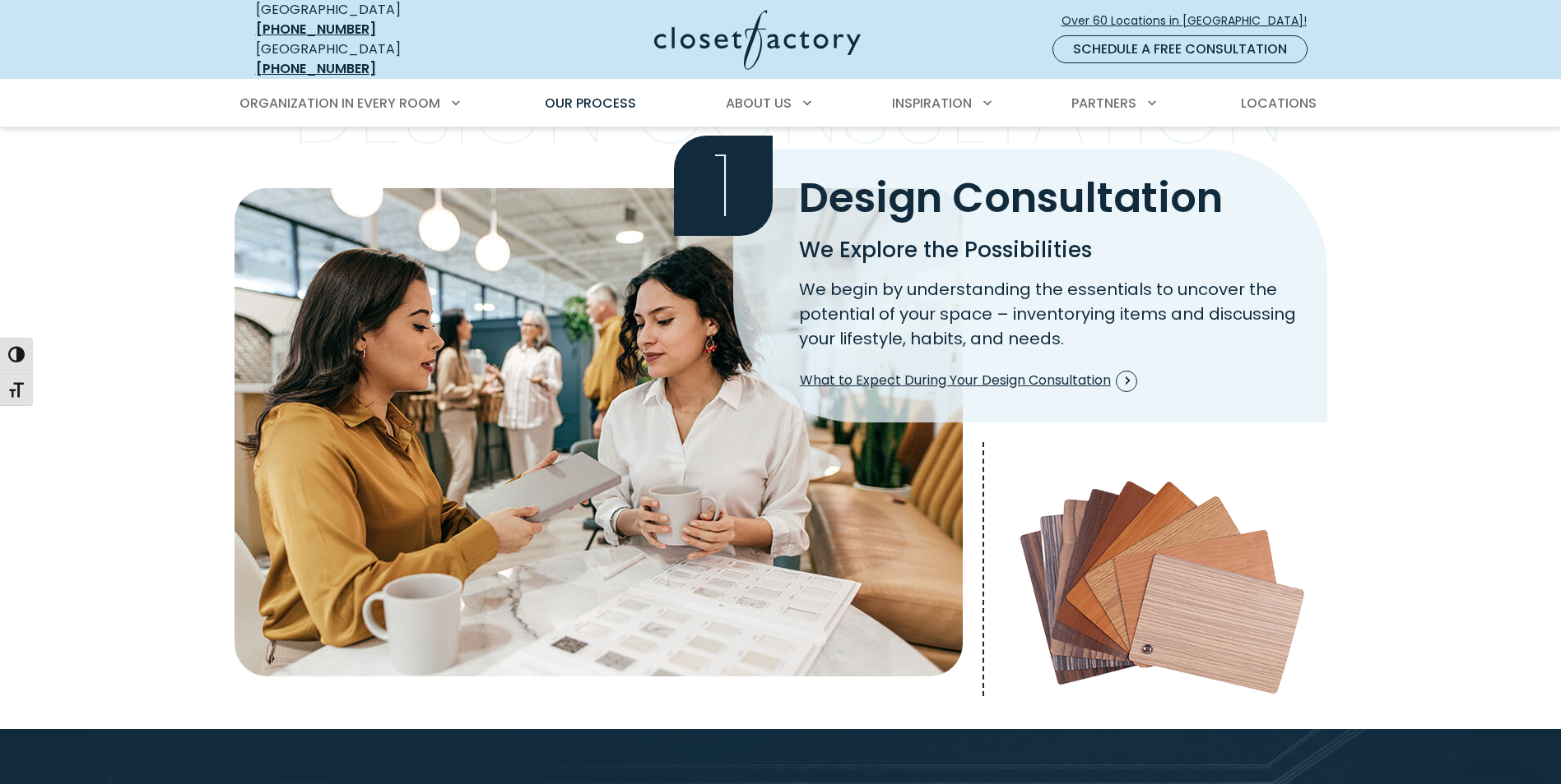
scroll to position [493, 0]
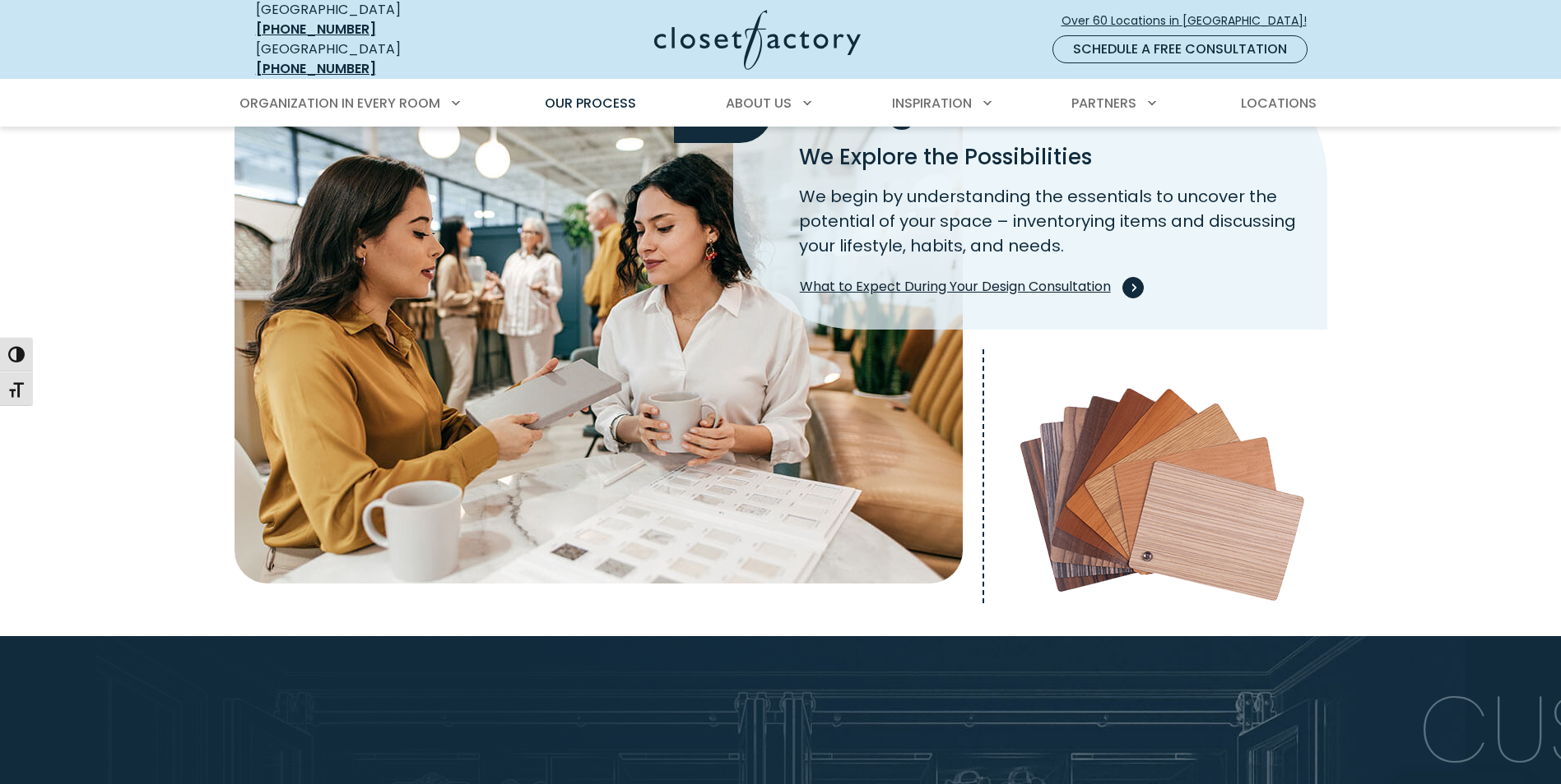
click at [900, 282] on span "What to Expect During Your Design Consultation" at bounding box center [969, 288] width 338 height 21
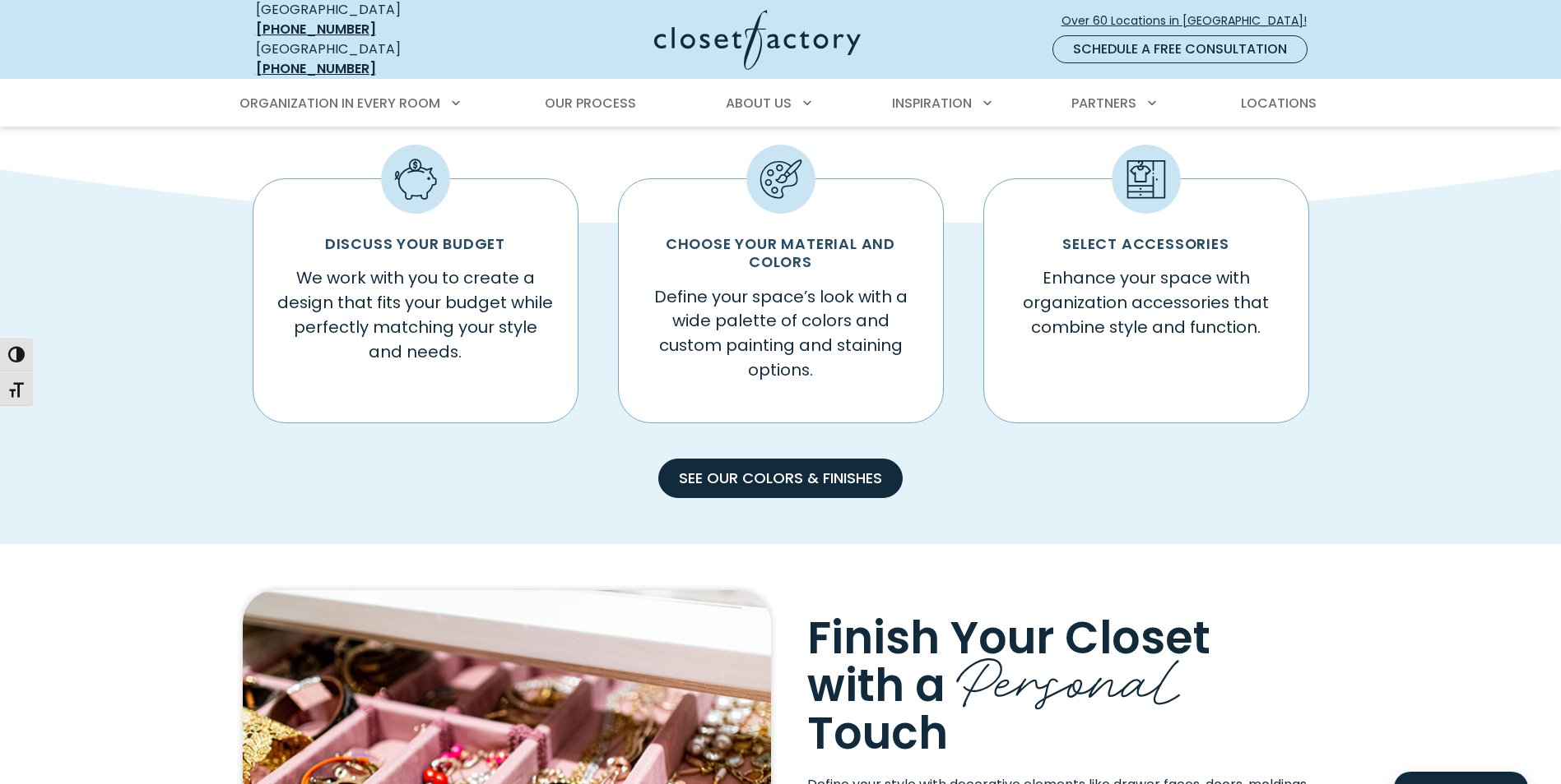
scroll to position [1234, 0]
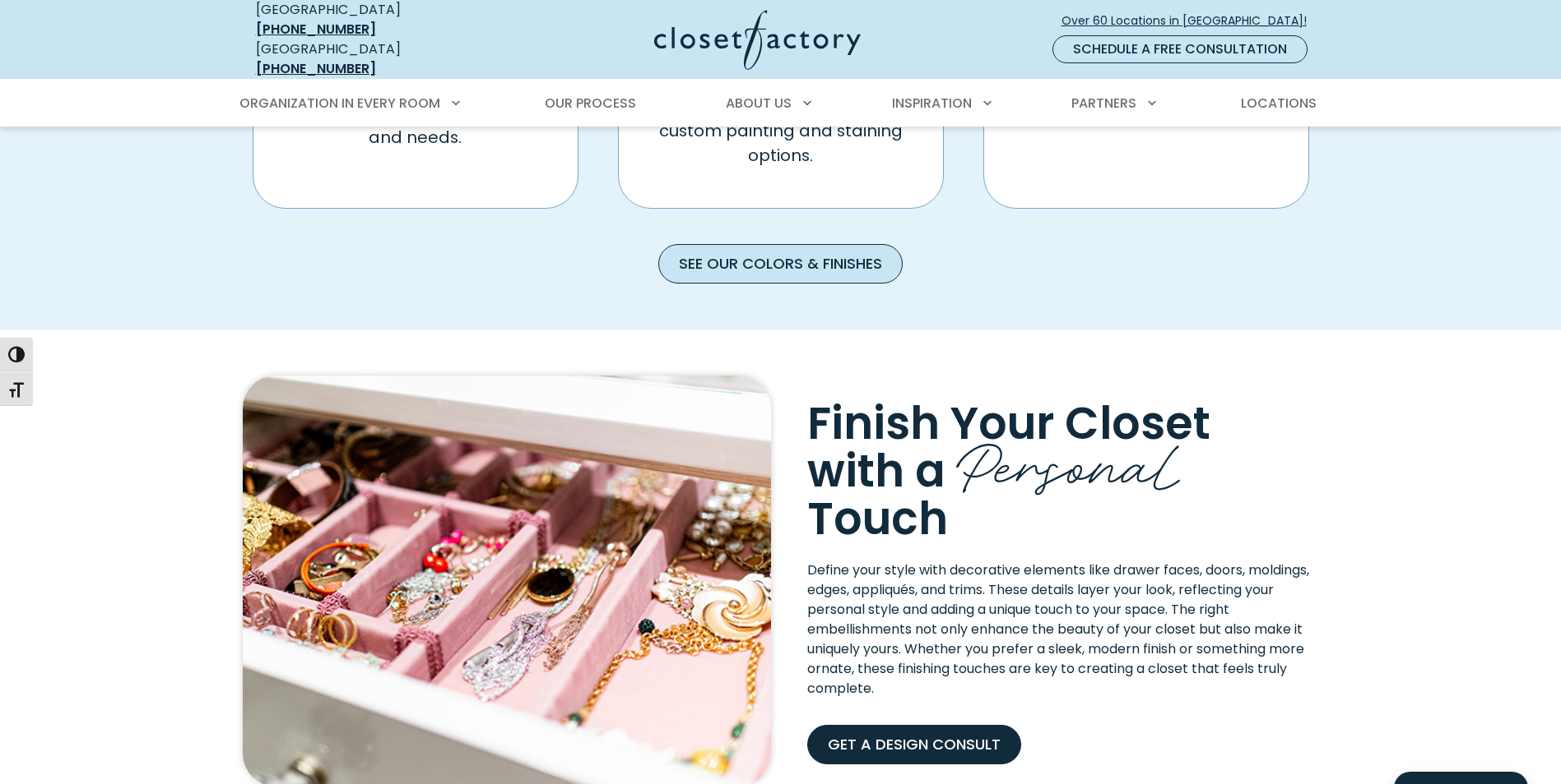
click at [733, 265] on link "See our Colors & Finishes" at bounding box center [780, 263] width 244 height 39
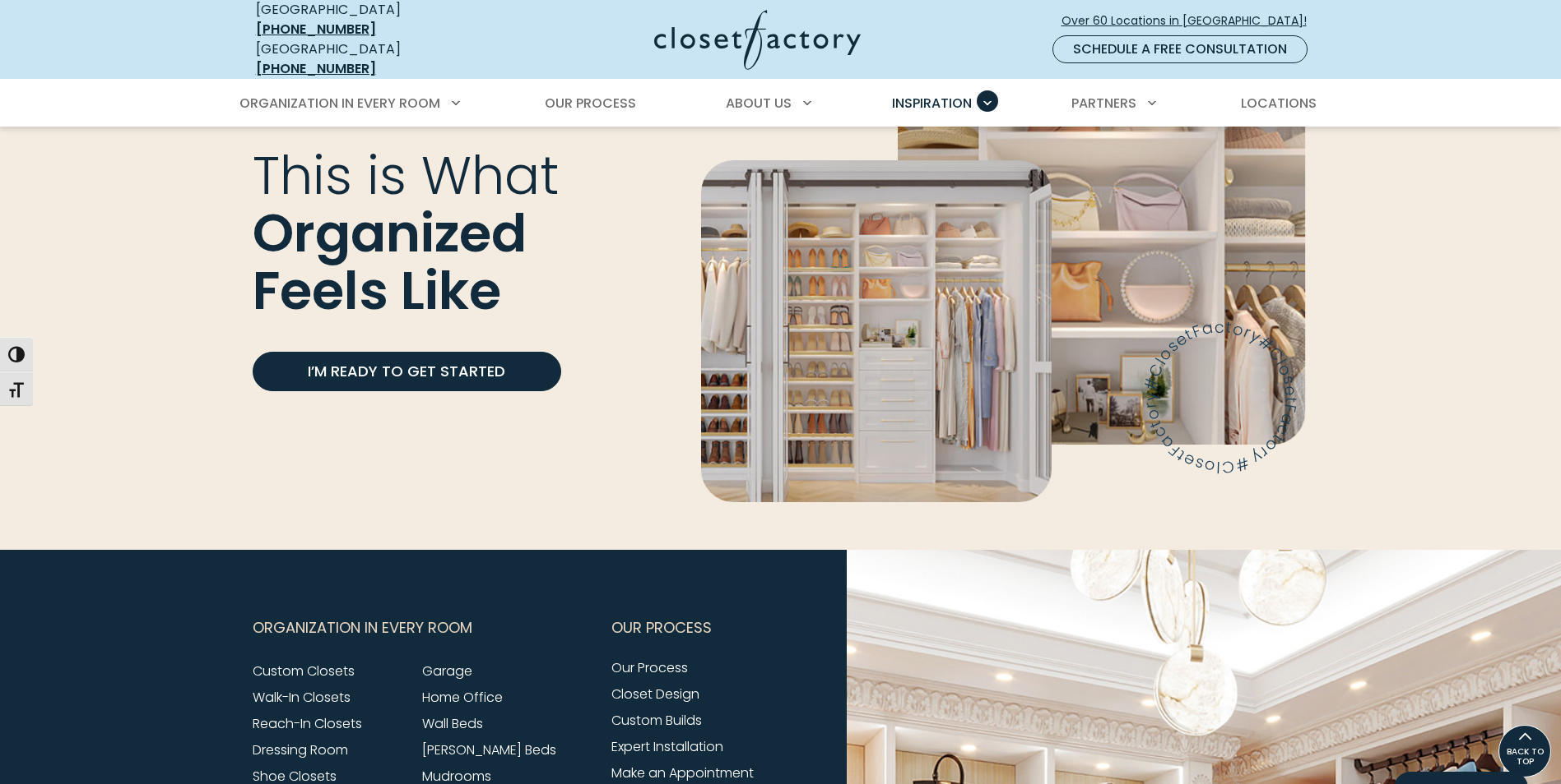
scroll to position [4194, 0]
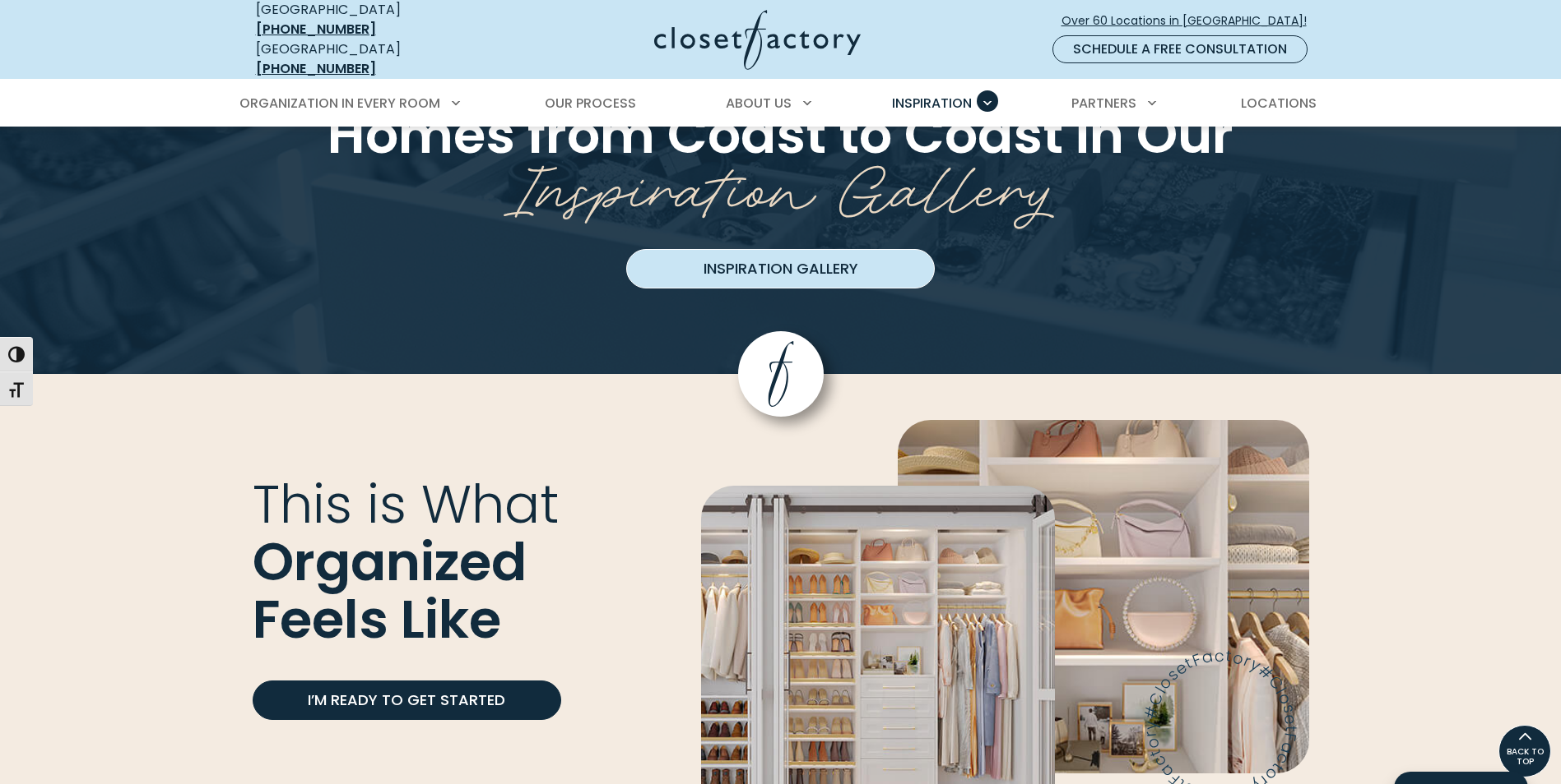
click at [806, 250] on link "Inspiration Gallery" at bounding box center [780, 269] width 308 height 39
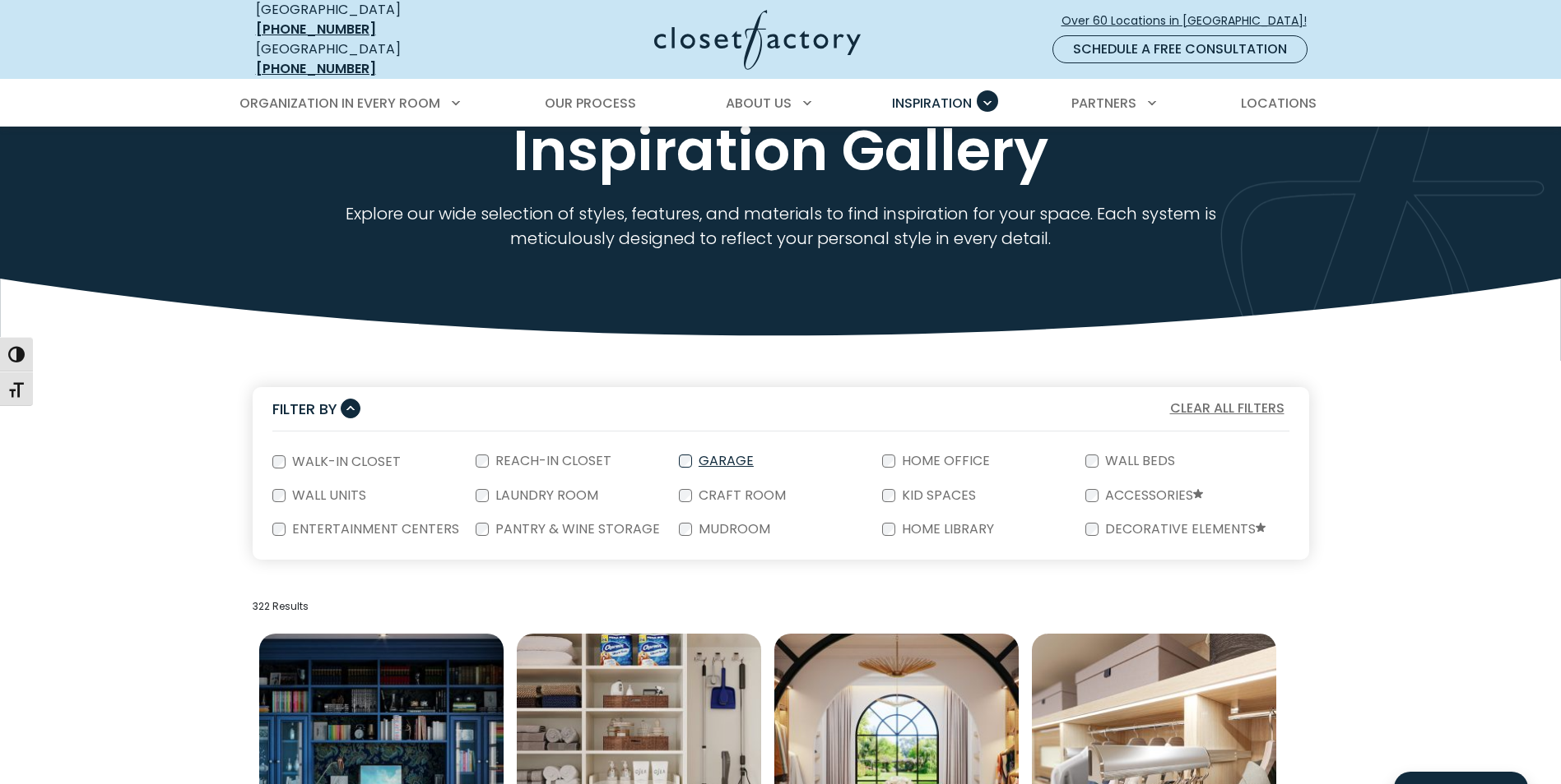
click at [681, 456] on div "Garage" at bounding box center [780, 461] width 203 height 34
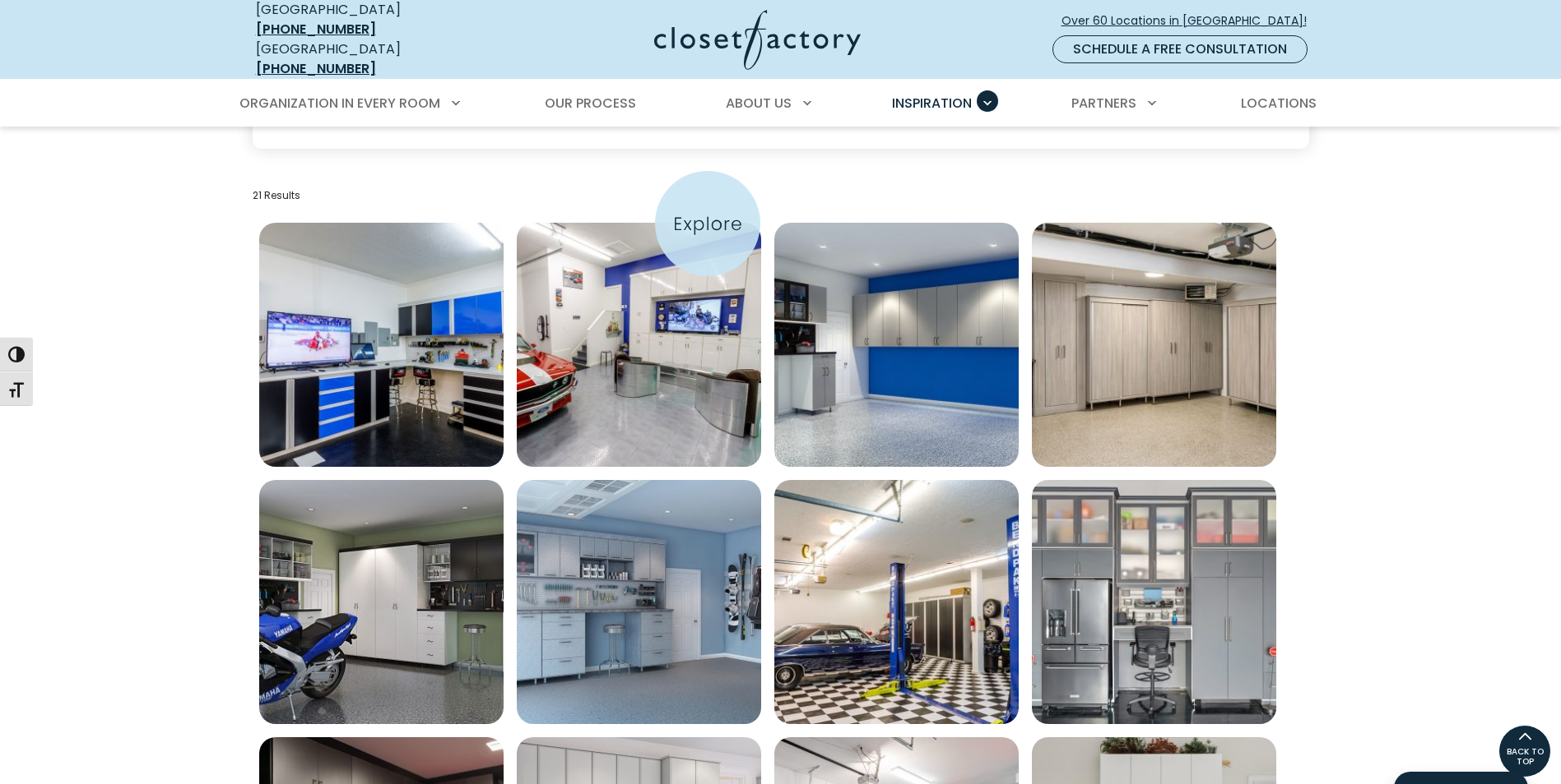
scroll to position [165, 0]
